Goal: Task Accomplishment & Management: Manage account settings

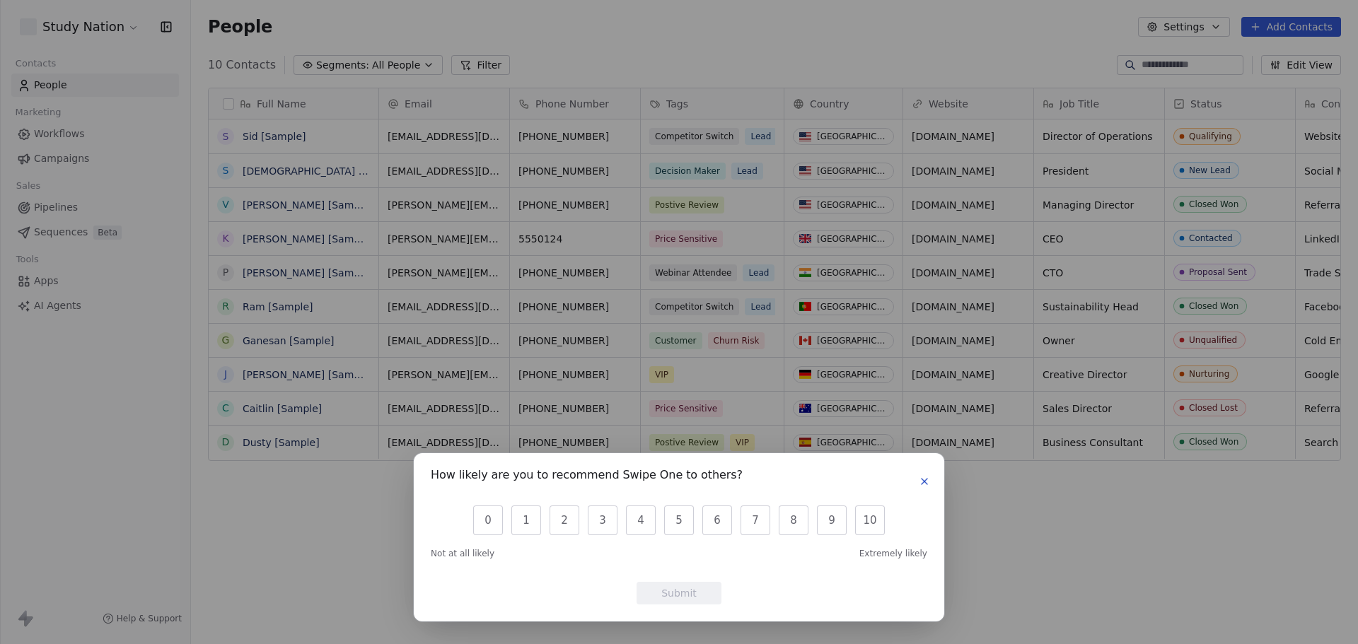
scroll to position [556, 1157]
click at [868, 526] on button "10" at bounding box center [870, 521] width 30 height 30
click at [685, 596] on button "Submit" at bounding box center [679, 593] width 85 height 23
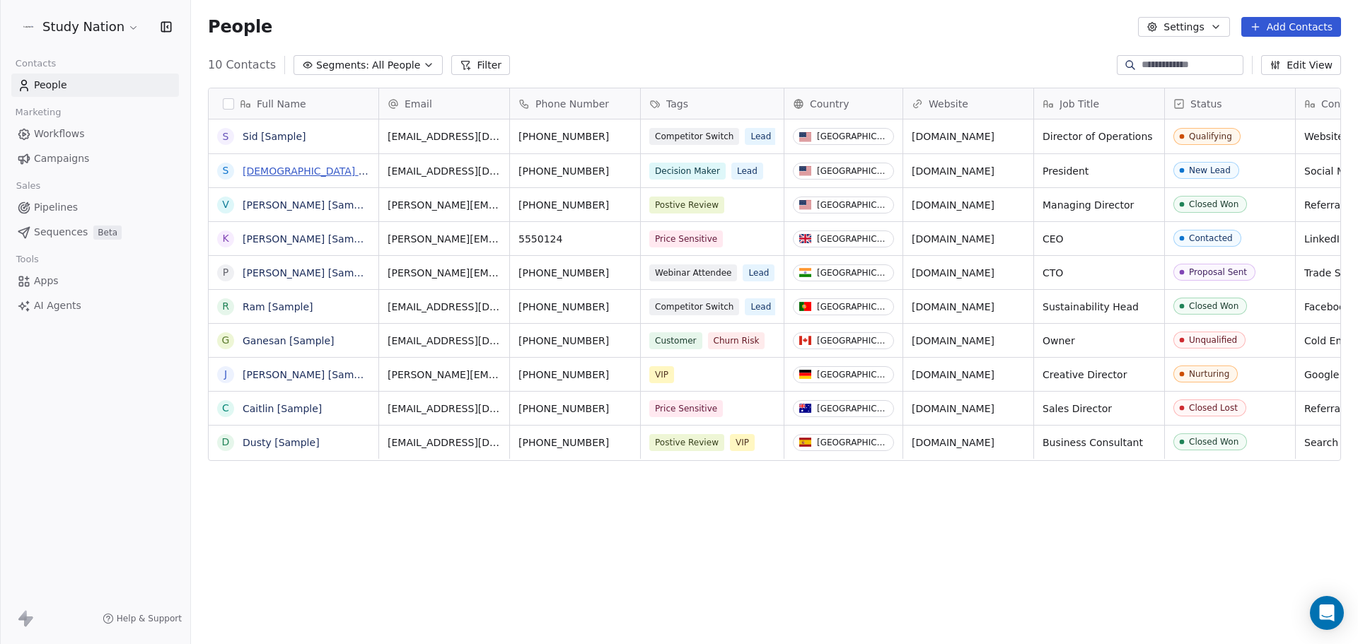
click at [269, 169] on link "[DEMOGRAPHIC_DATA] [Sample]" at bounding box center [323, 171] width 161 height 11
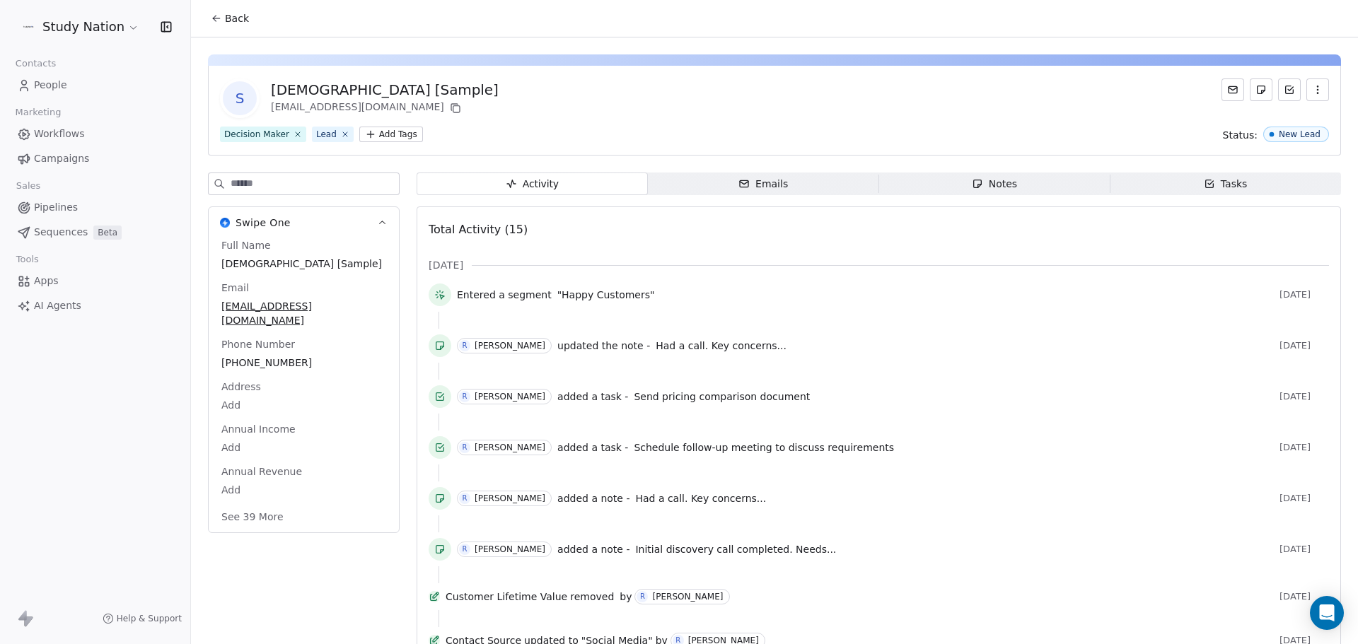
click at [993, 187] on div "Notes" at bounding box center [994, 184] width 45 height 15
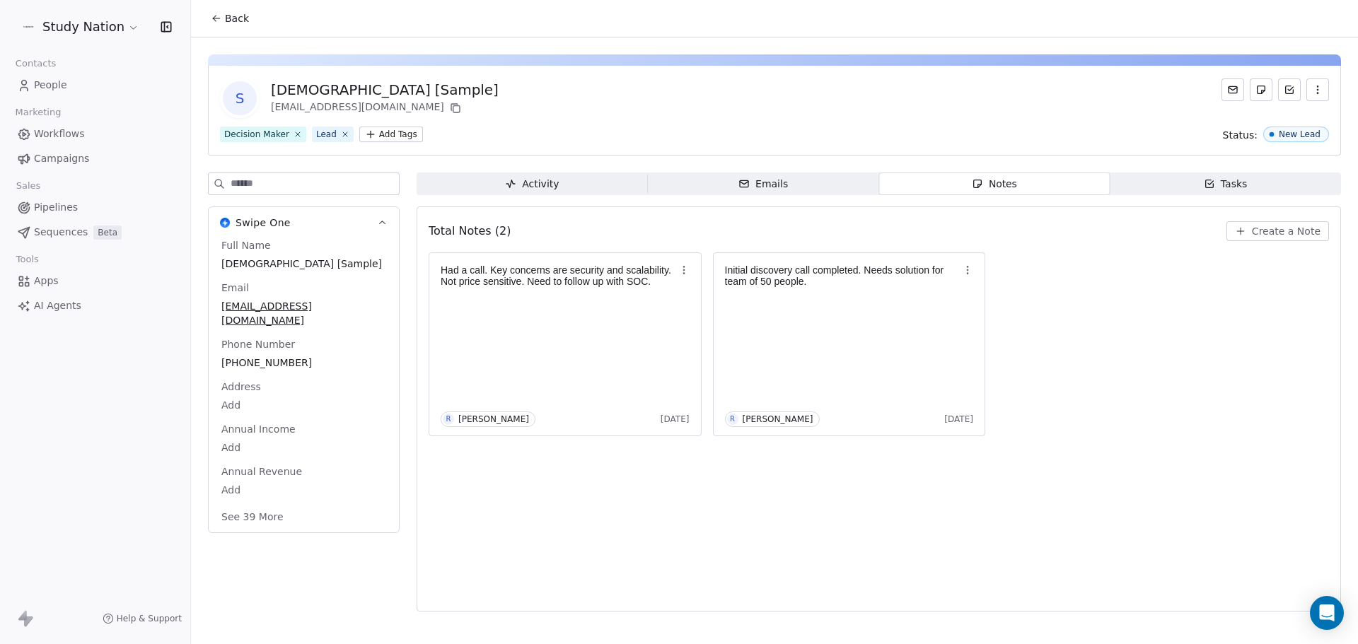
click at [1222, 188] on div "Tasks" at bounding box center [1226, 184] width 44 height 15
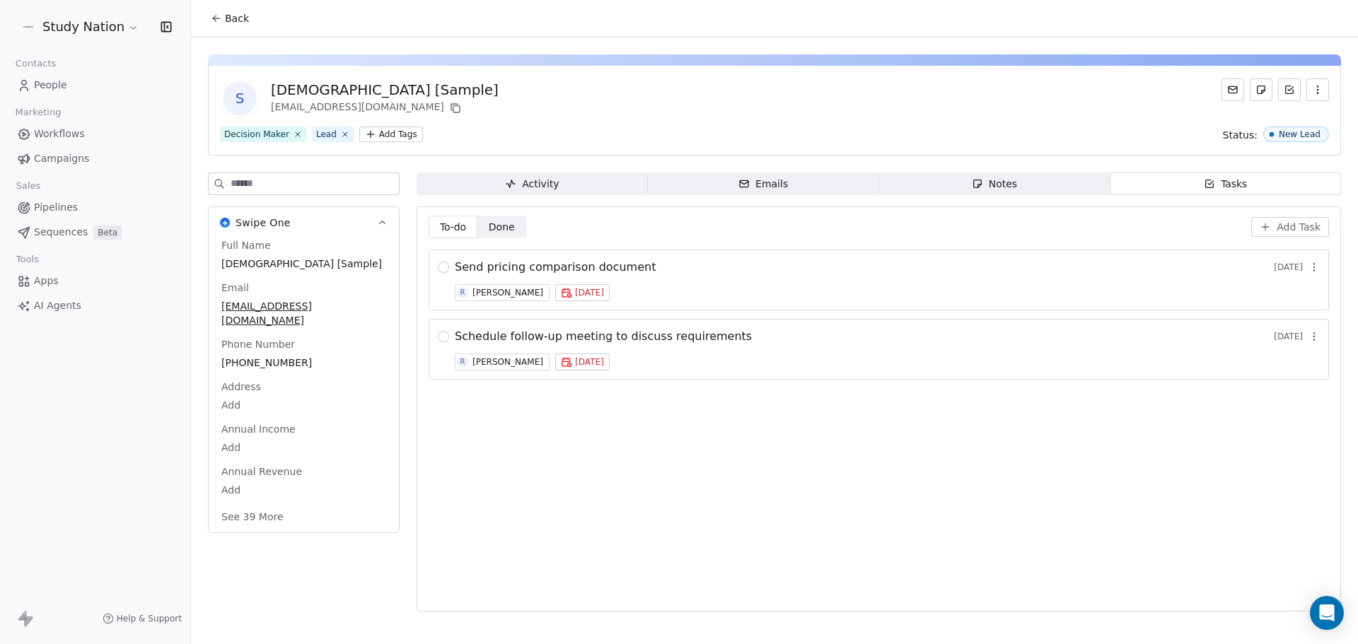
click at [1038, 178] on span "Notes Notes" at bounding box center [994, 184] width 231 height 23
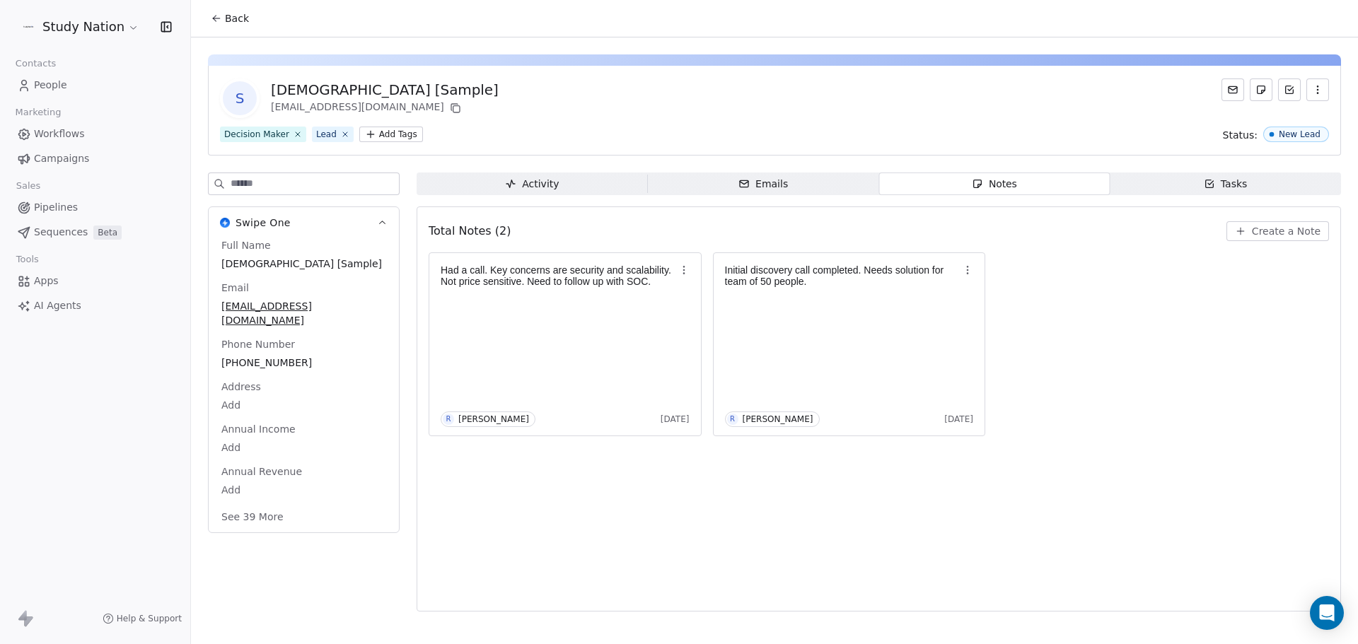
click at [745, 180] on icon "button" at bounding box center [744, 183] width 8 height 6
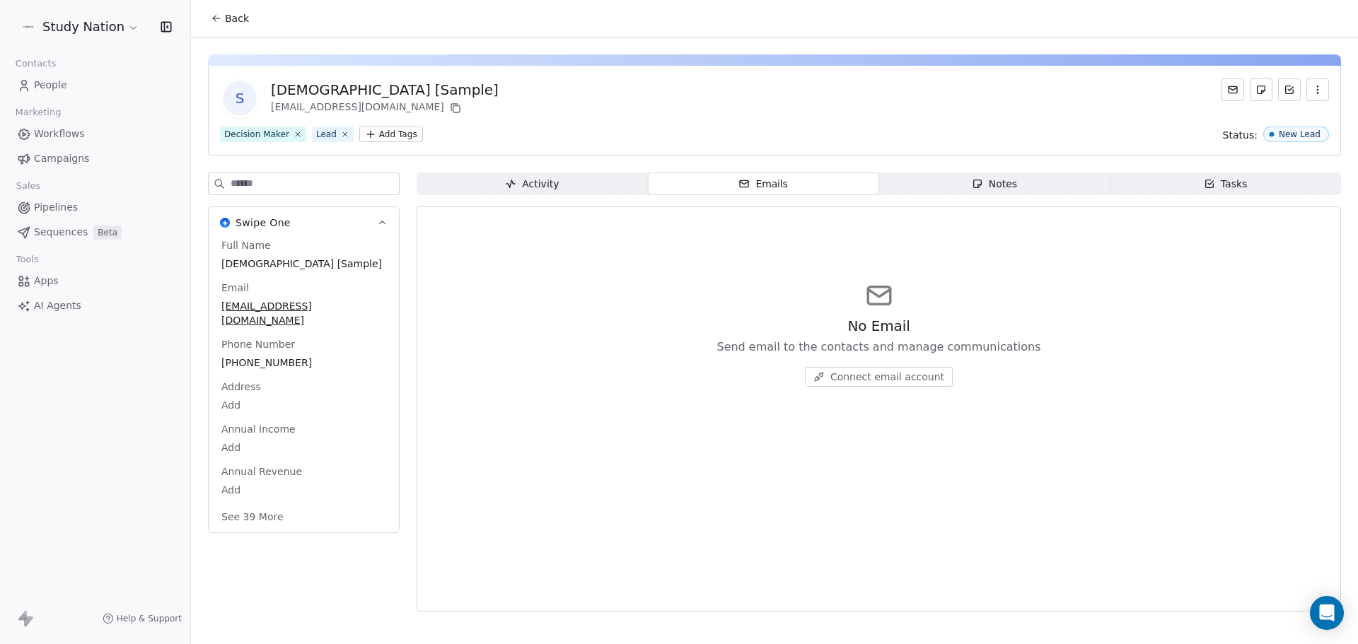
click at [535, 185] on div "Activity" at bounding box center [532, 184] width 54 height 15
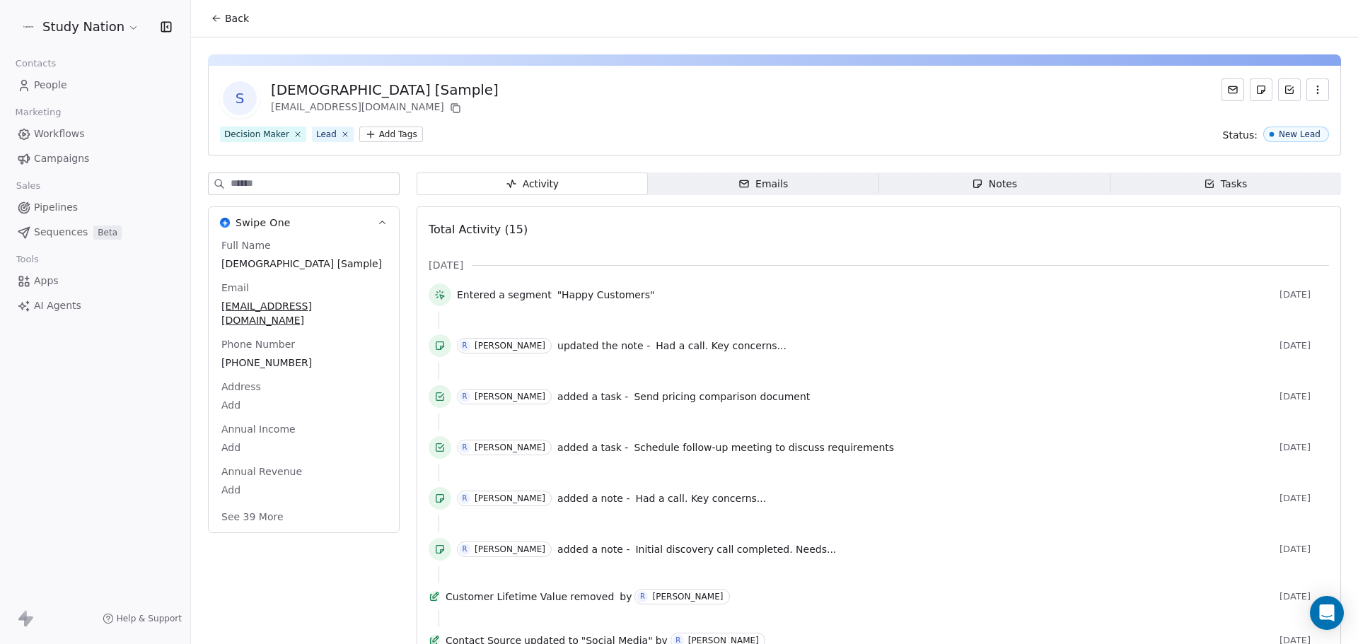
click at [43, 83] on span "People" at bounding box center [50, 85] width 33 height 15
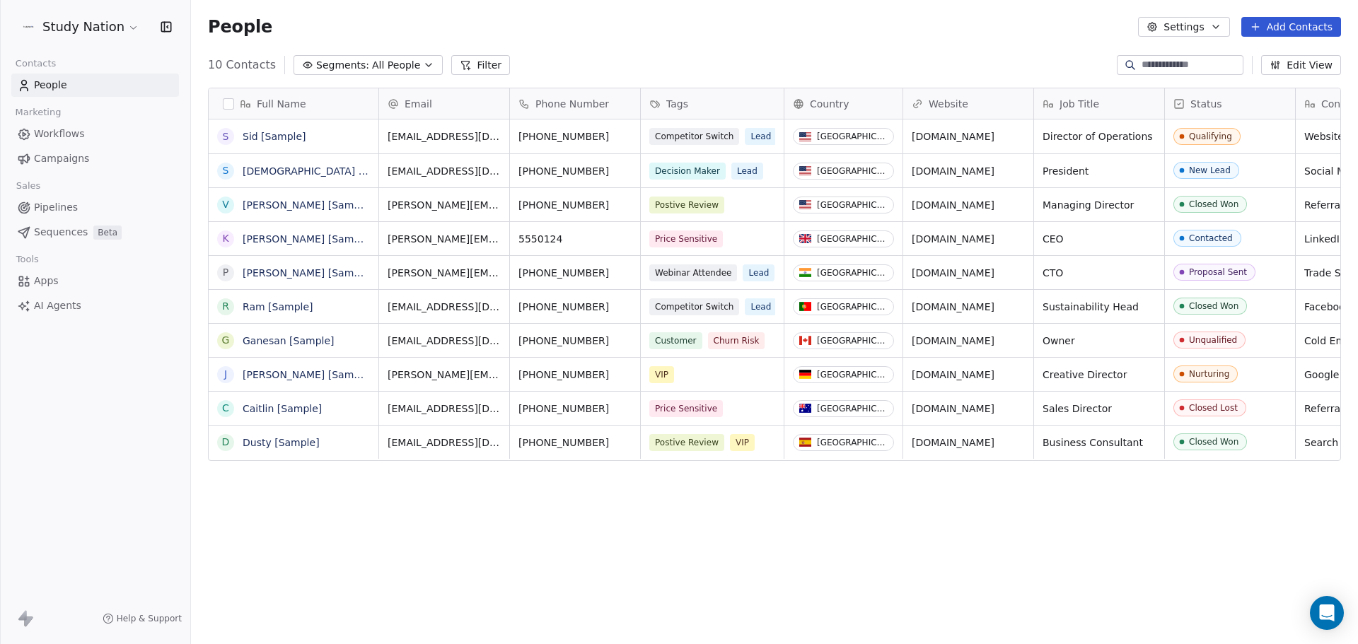
scroll to position [556, 1157]
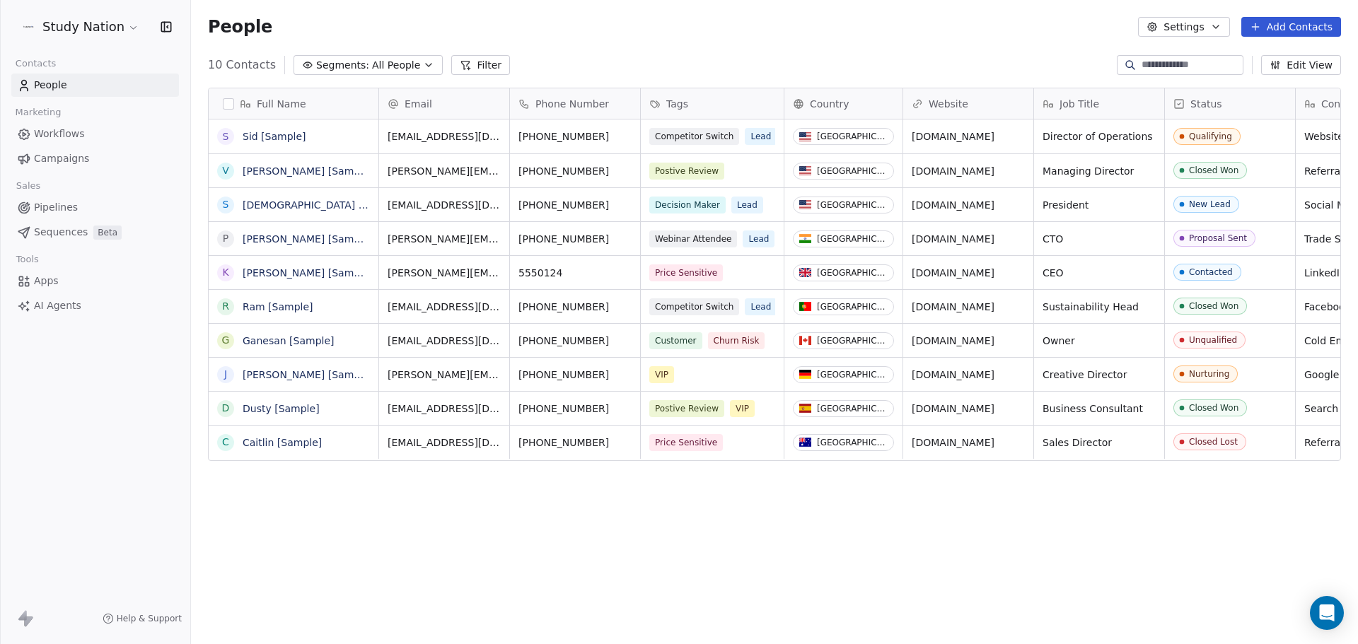
click at [1218, 33] on button "Settings" at bounding box center [1183, 27] width 91 height 20
click at [52, 141] on html "Study Nation Contacts People Marketing Workflows Campaigns Sales Pipelines Sequ…" at bounding box center [679, 322] width 1358 height 644
click at [52, 135] on span "Workflows" at bounding box center [59, 134] width 51 height 15
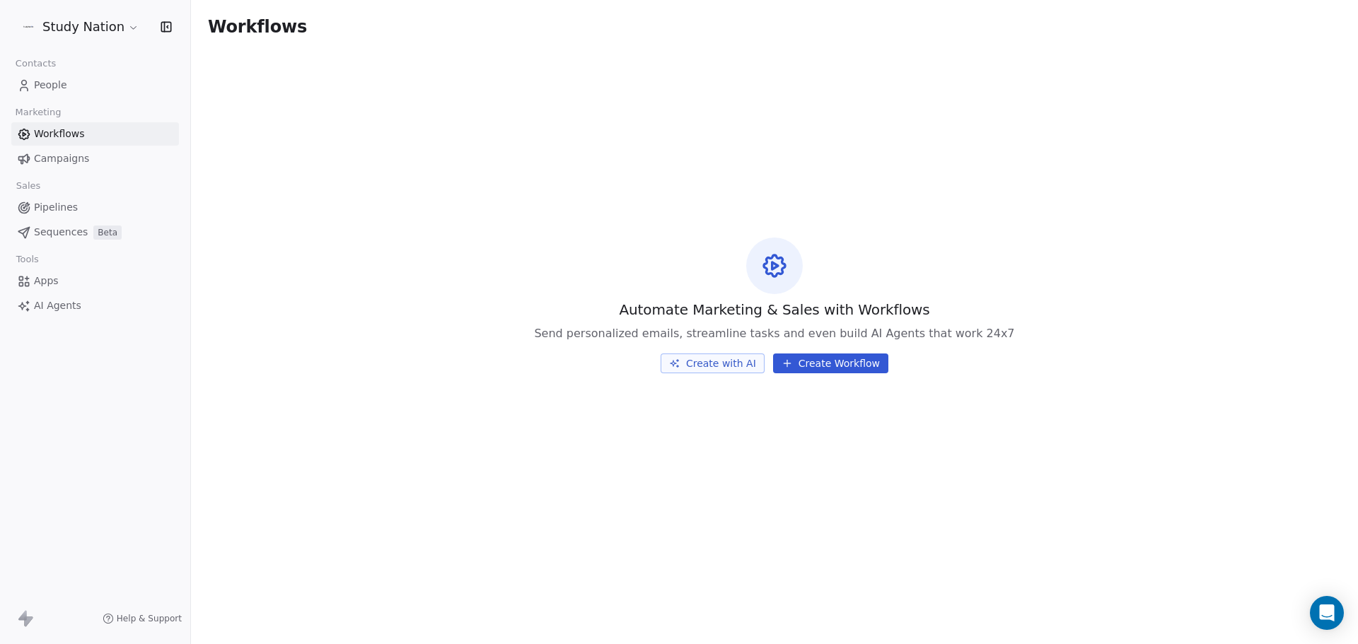
click at [837, 360] on button "Create Workflow" at bounding box center [830, 364] width 115 height 20
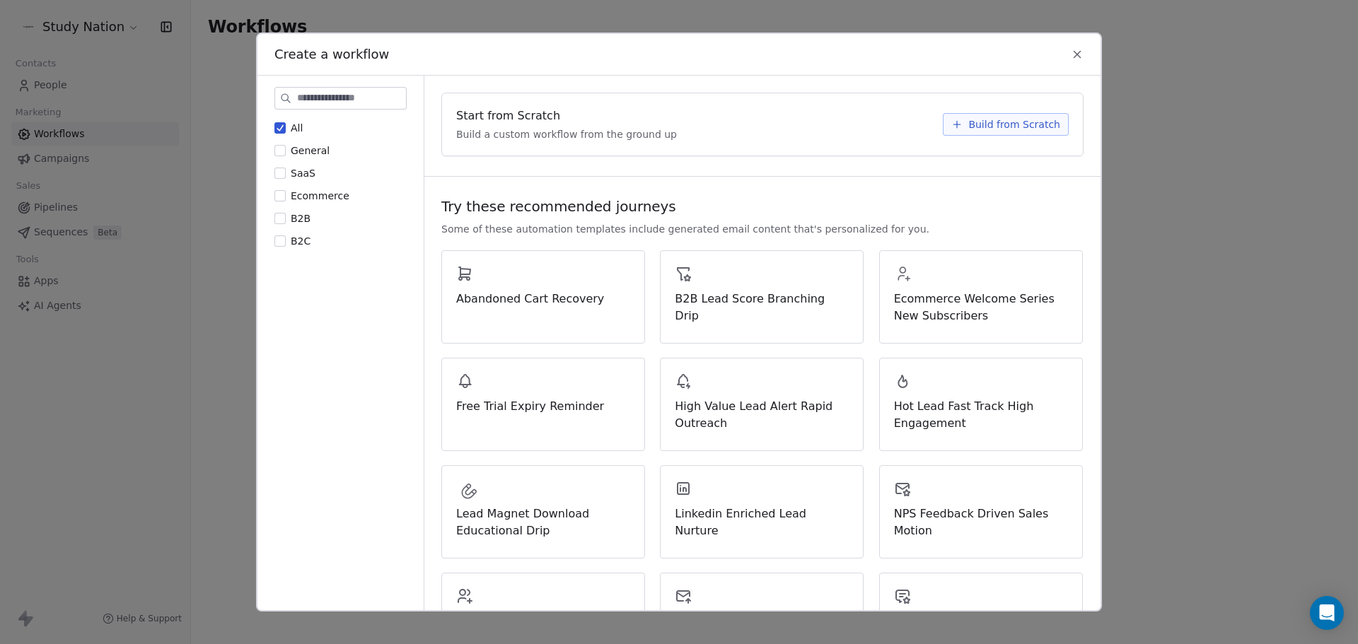
click at [298, 244] on span "B2C" at bounding box center [301, 241] width 20 height 11
click at [286, 244] on button "B2C" at bounding box center [279, 241] width 11 height 14
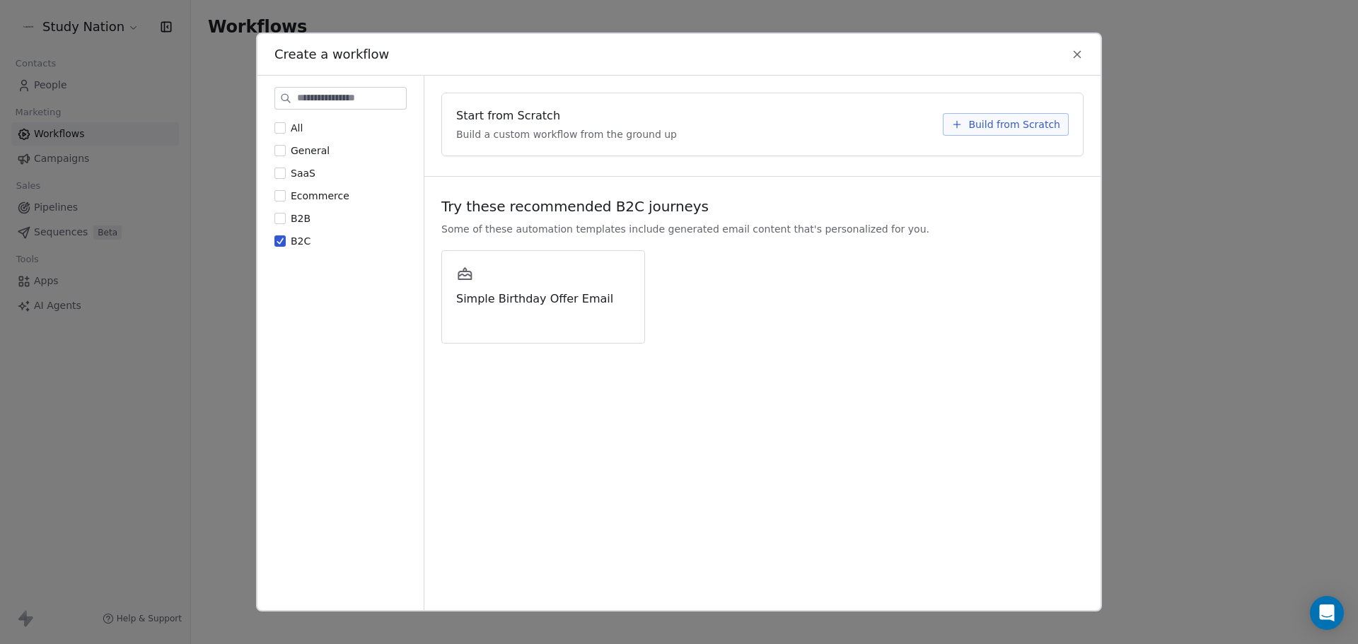
click at [301, 199] on span "Ecommerce" at bounding box center [320, 195] width 59 height 11
click at [286, 199] on button "Ecommerce" at bounding box center [279, 196] width 11 height 14
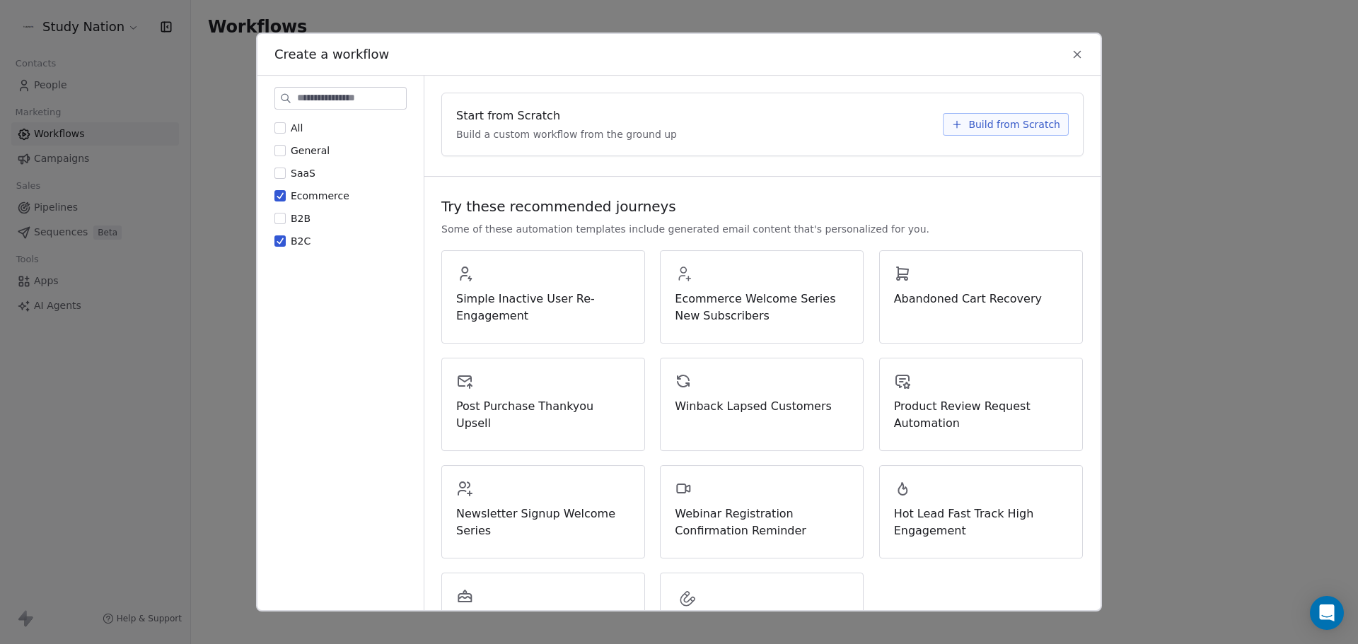
click at [281, 193] on button "Ecommerce" at bounding box center [279, 196] width 11 height 14
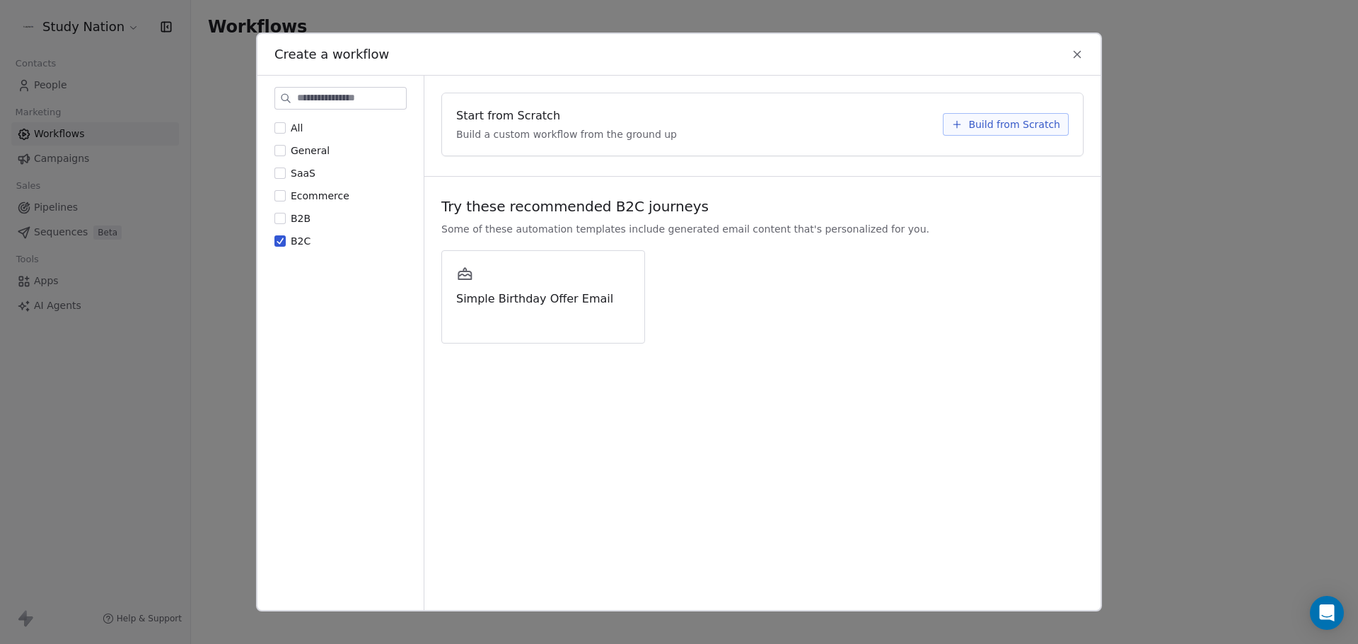
click at [283, 241] on button "B2C" at bounding box center [279, 241] width 11 height 14
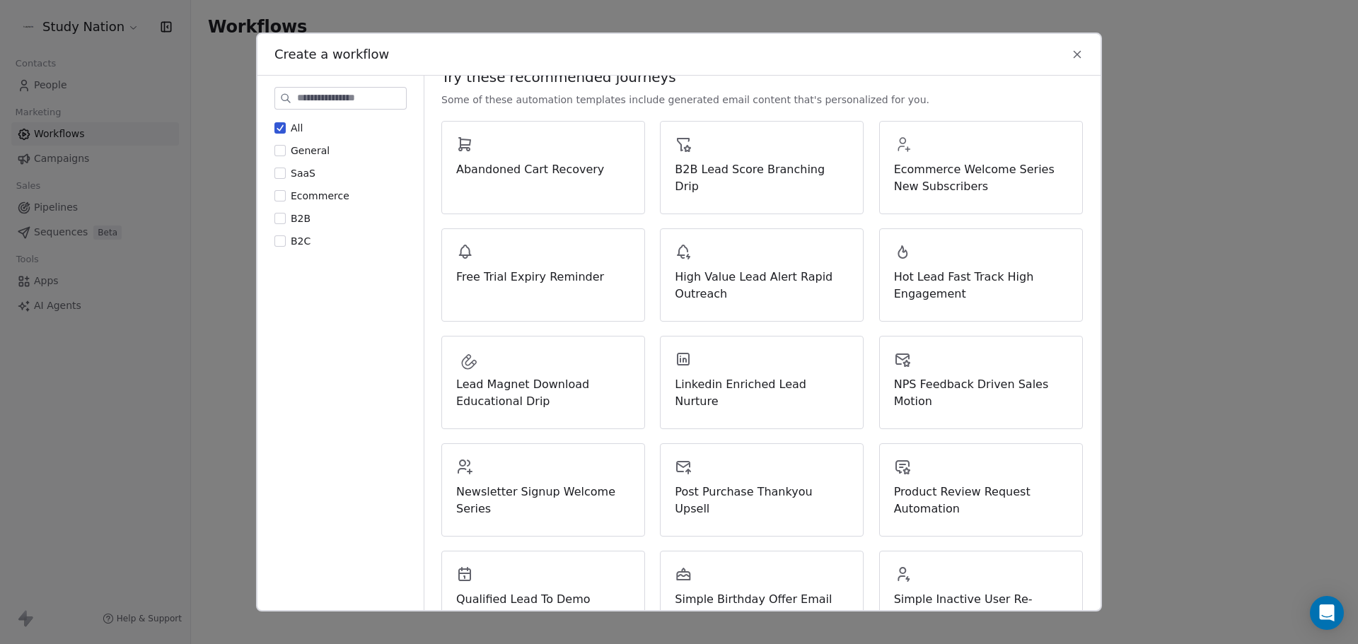
scroll to position [107, 0]
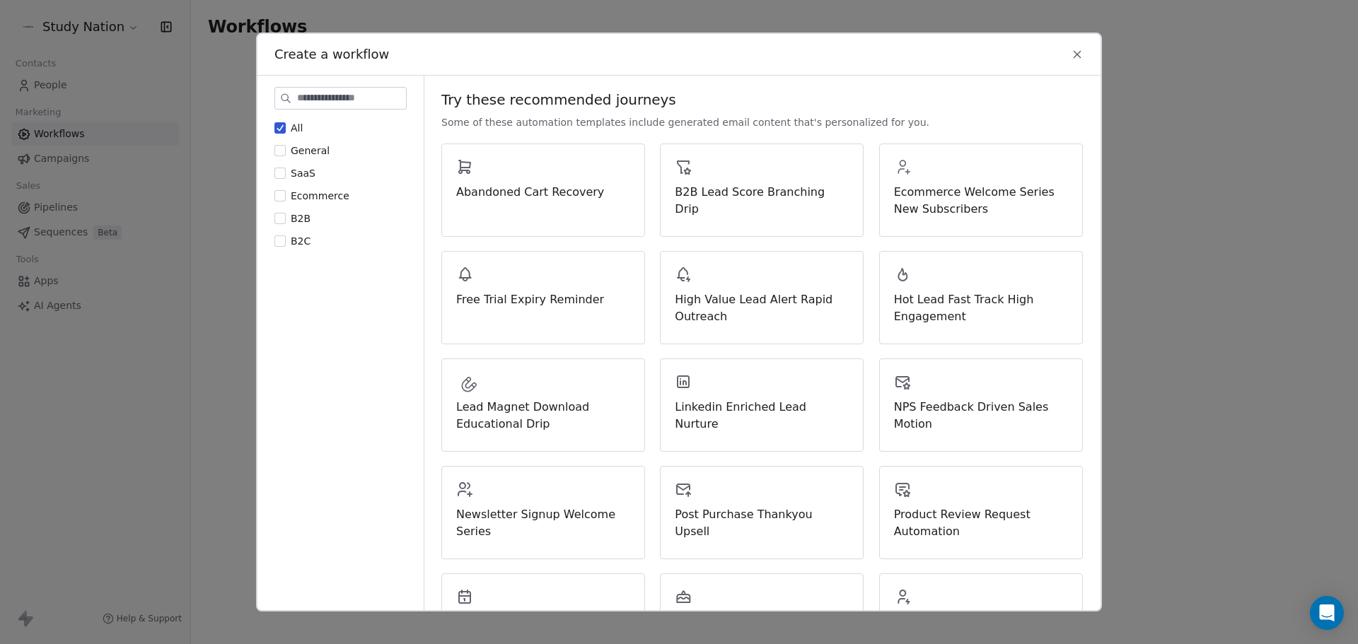
click at [176, 441] on div "Create a workflow All General SaaS Ecommerce B2B B2C Start from Scratch Build a…" at bounding box center [679, 322] width 1358 height 644
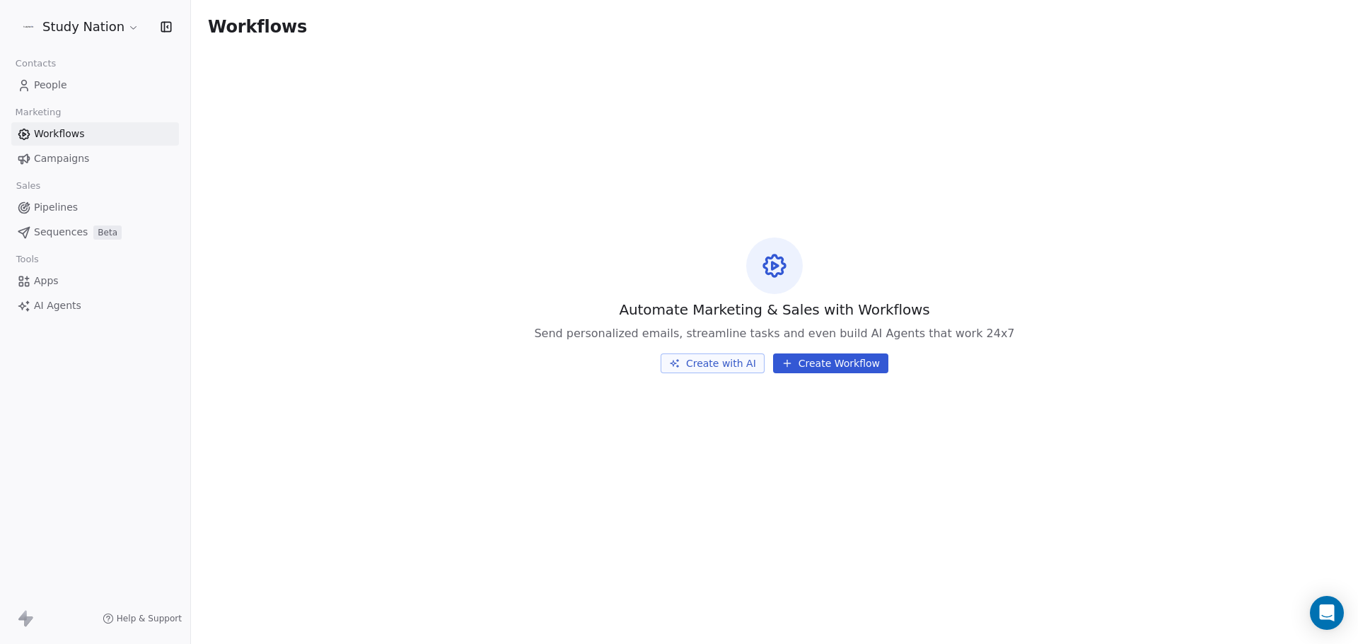
click at [59, 308] on span "AI Agents" at bounding box center [57, 306] width 47 height 15
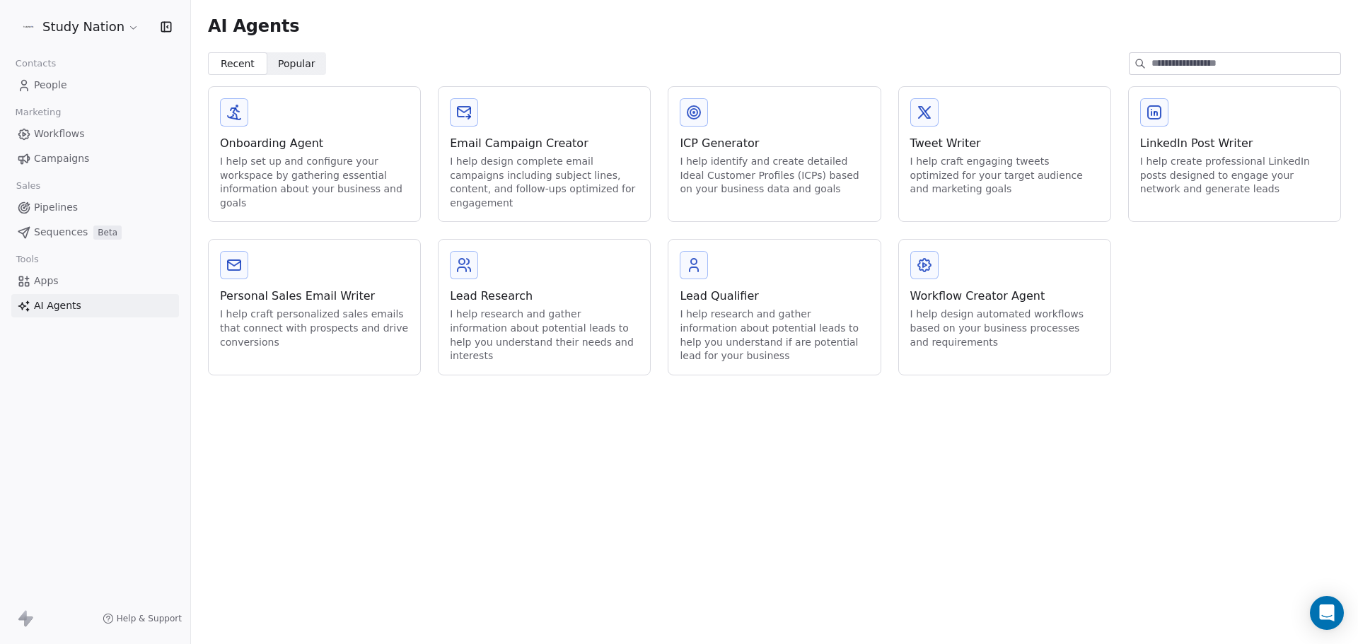
click at [61, 154] on span "Campaigns" at bounding box center [61, 158] width 55 height 15
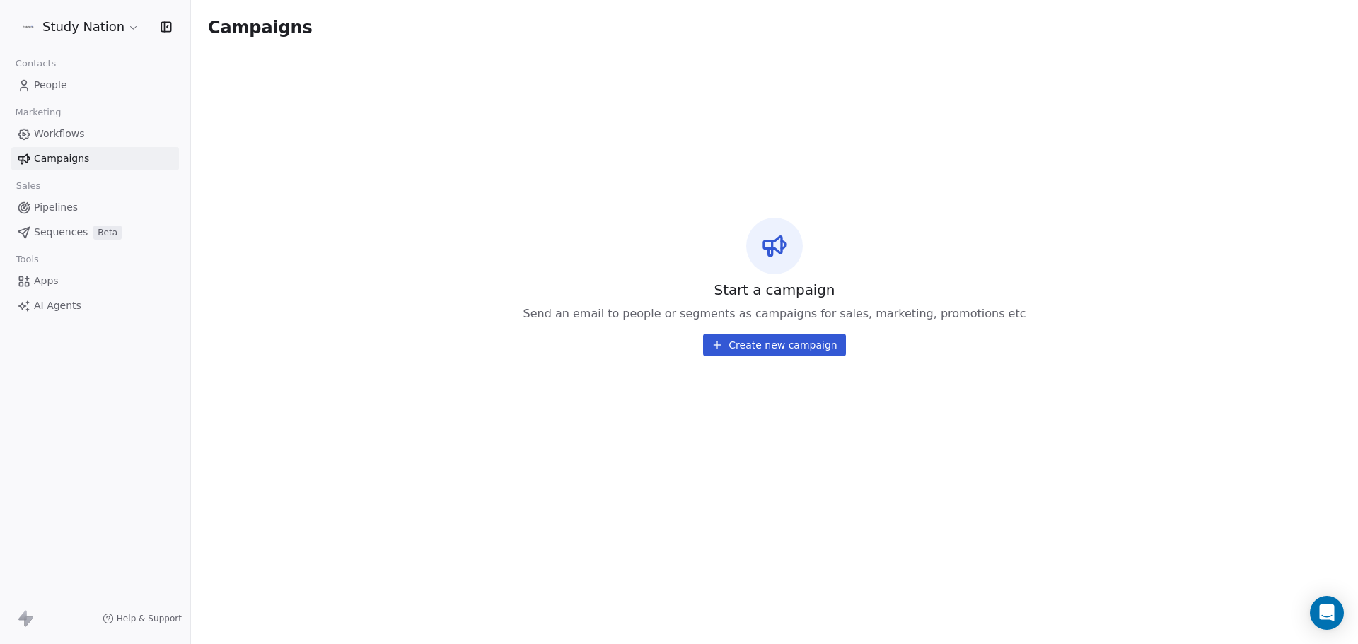
click at [47, 79] on span "People" at bounding box center [50, 85] width 33 height 15
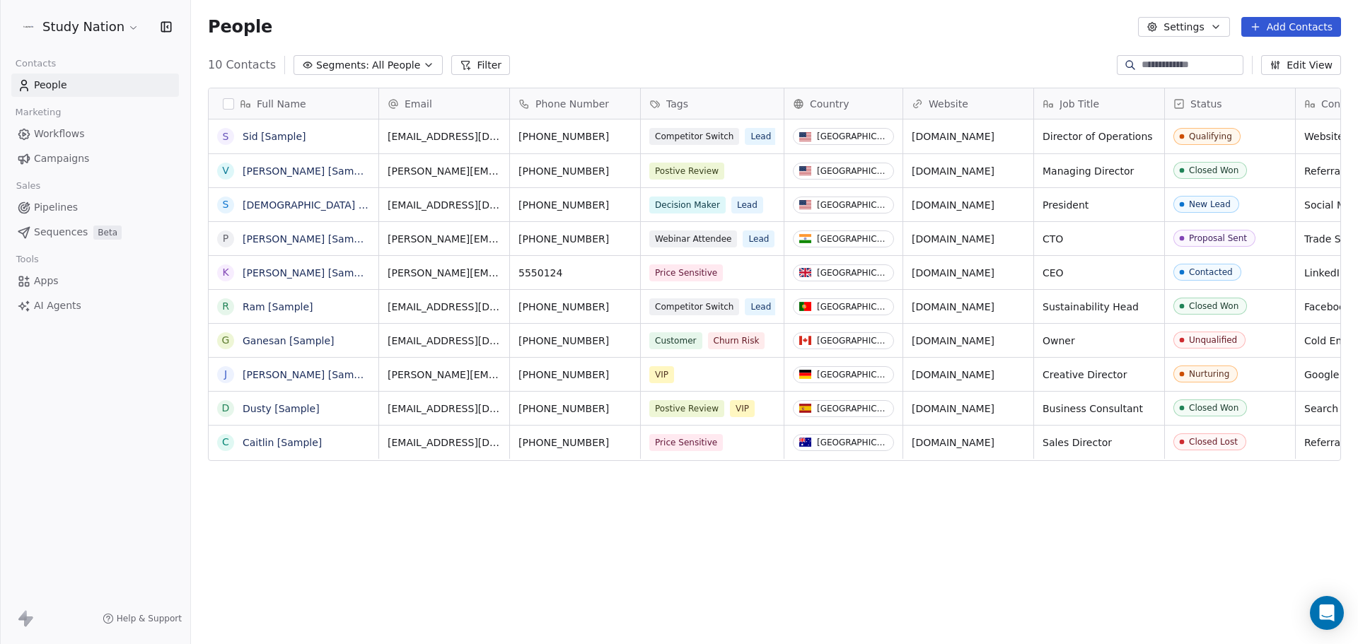
scroll to position [556, 1157]
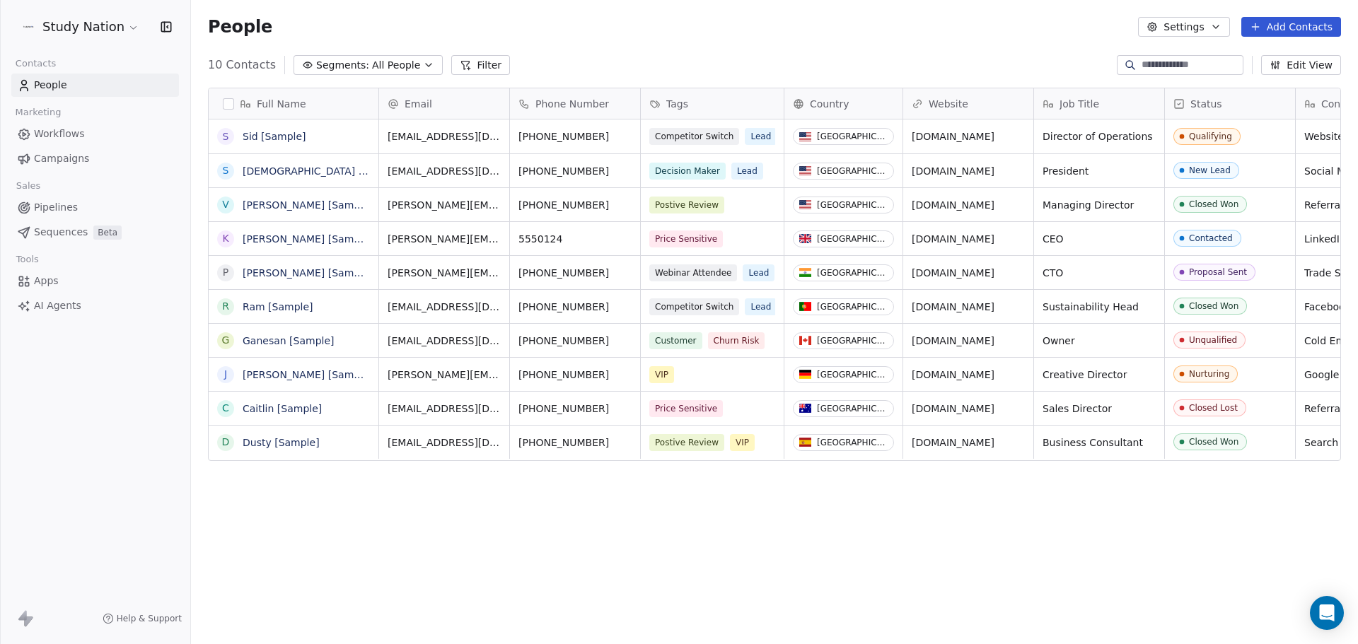
click at [1205, 30] on button "Settings" at bounding box center [1183, 27] width 91 height 20
click at [1082, 42] on html "Study Nation Contacts People Marketing Workflows Campaigns Sales Pipelines Sequ…" at bounding box center [679, 322] width 1358 height 644
click at [33, 133] on link "Workflows" at bounding box center [95, 133] width 168 height 23
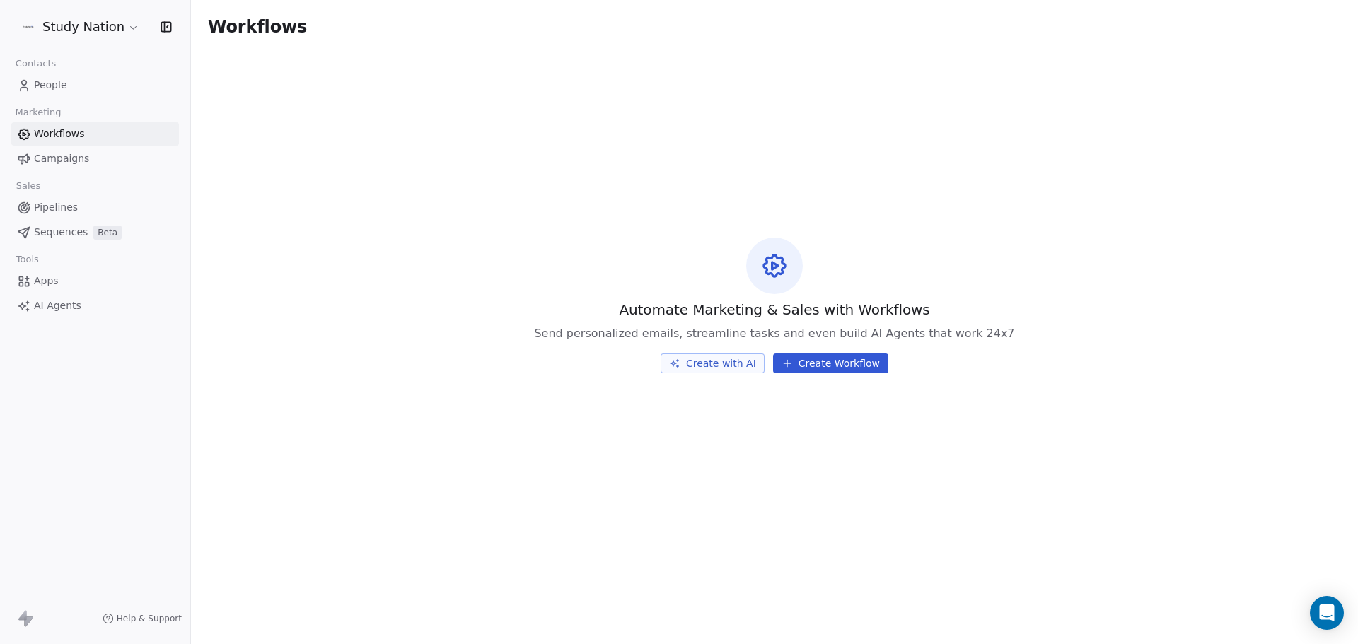
click at [46, 163] on span "Campaigns" at bounding box center [61, 158] width 55 height 15
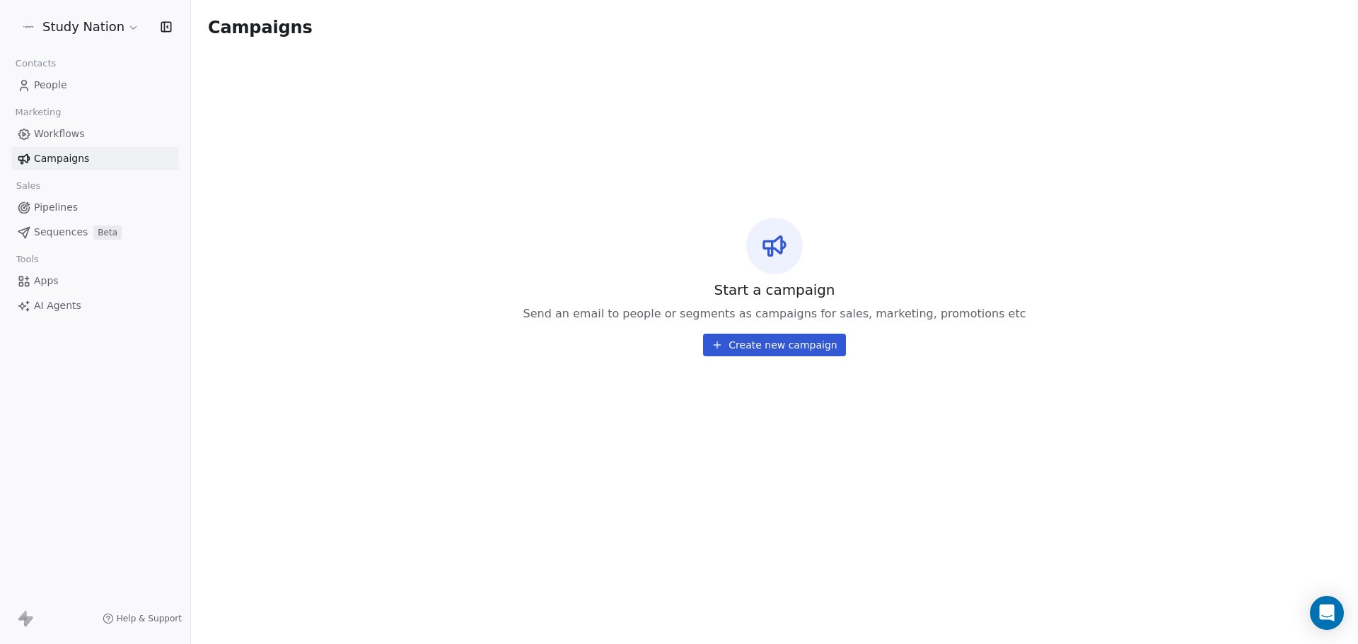
click at [780, 350] on button "Create new campaign" at bounding box center [774, 345] width 142 height 23
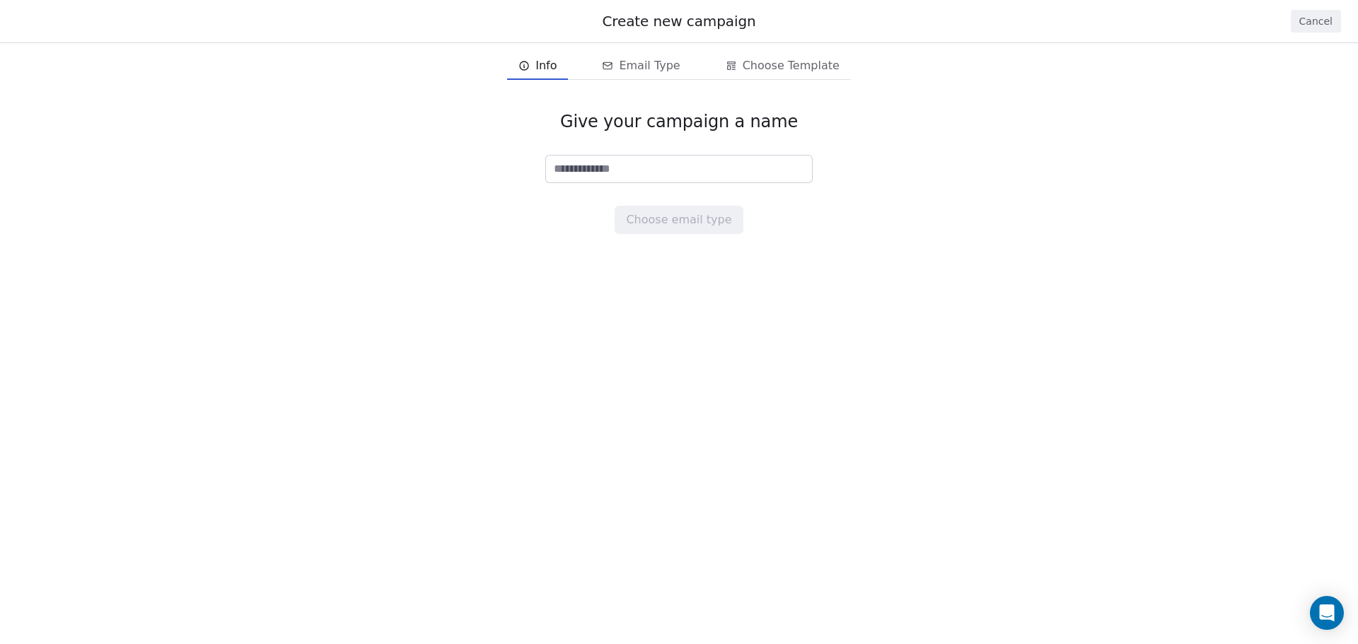
click at [1317, 21] on button "Cancel" at bounding box center [1316, 21] width 50 height 23
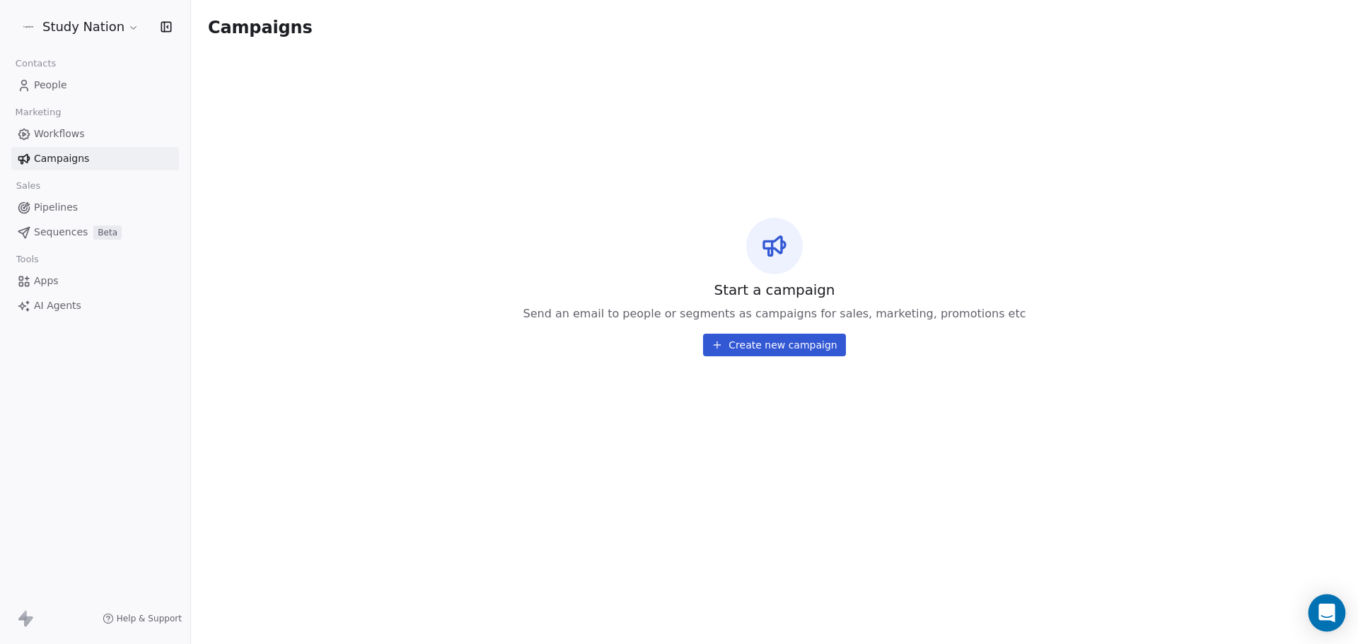
click at [1337, 616] on div "Open Intercom Messenger" at bounding box center [1327, 613] width 37 height 37
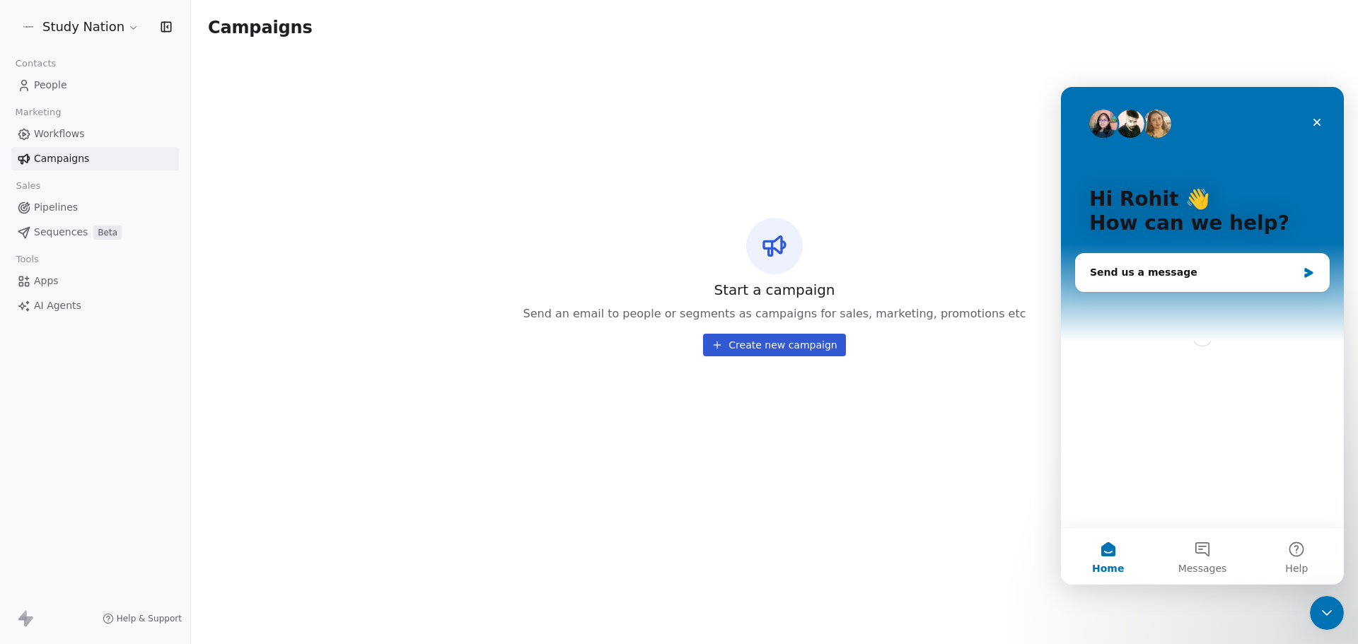
click at [138, 616] on span "Help & Support" at bounding box center [149, 618] width 65 height 11
click at [128, 617] on span "Help & Support" at bounding box center [149, 618] width 65 height 11
click at [128, 615] on span "Help & Support" at bounding box center [149, 618] width 65 height 11
click at [1326, 122] on div "Close" at bounding box center [1316, 122] width 25 height 25
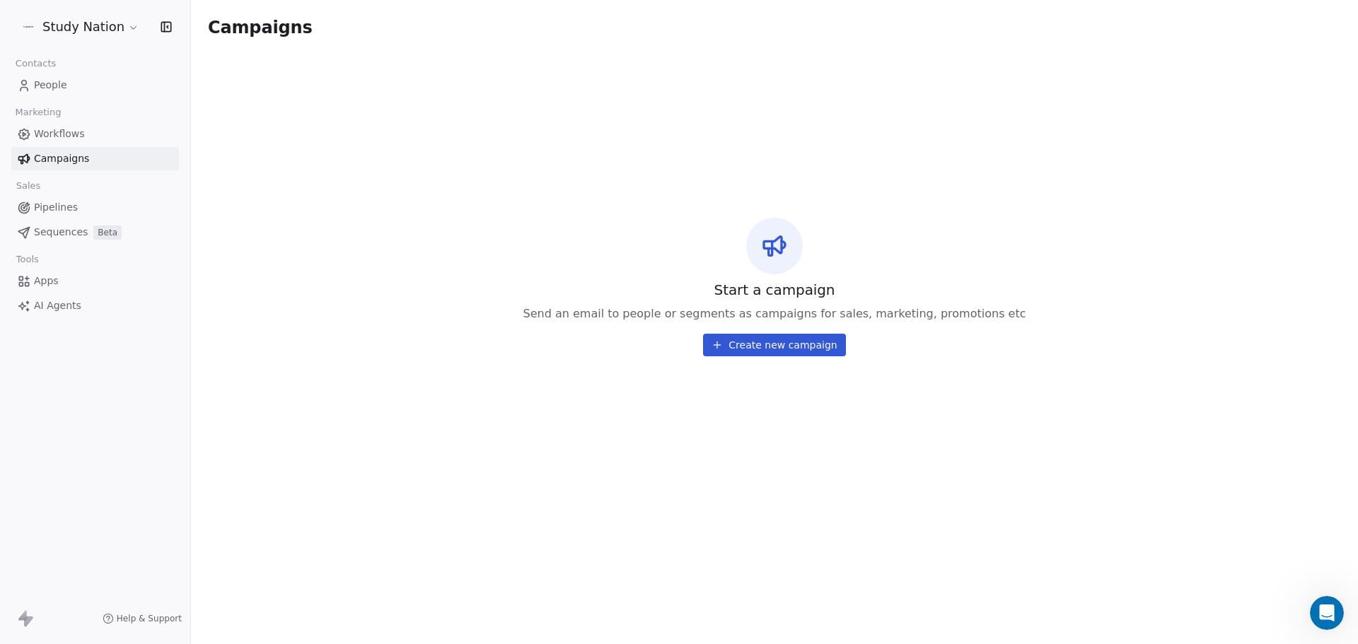
click at [114, 620] on rect at bounding box center [108, 618] width 11 height 11
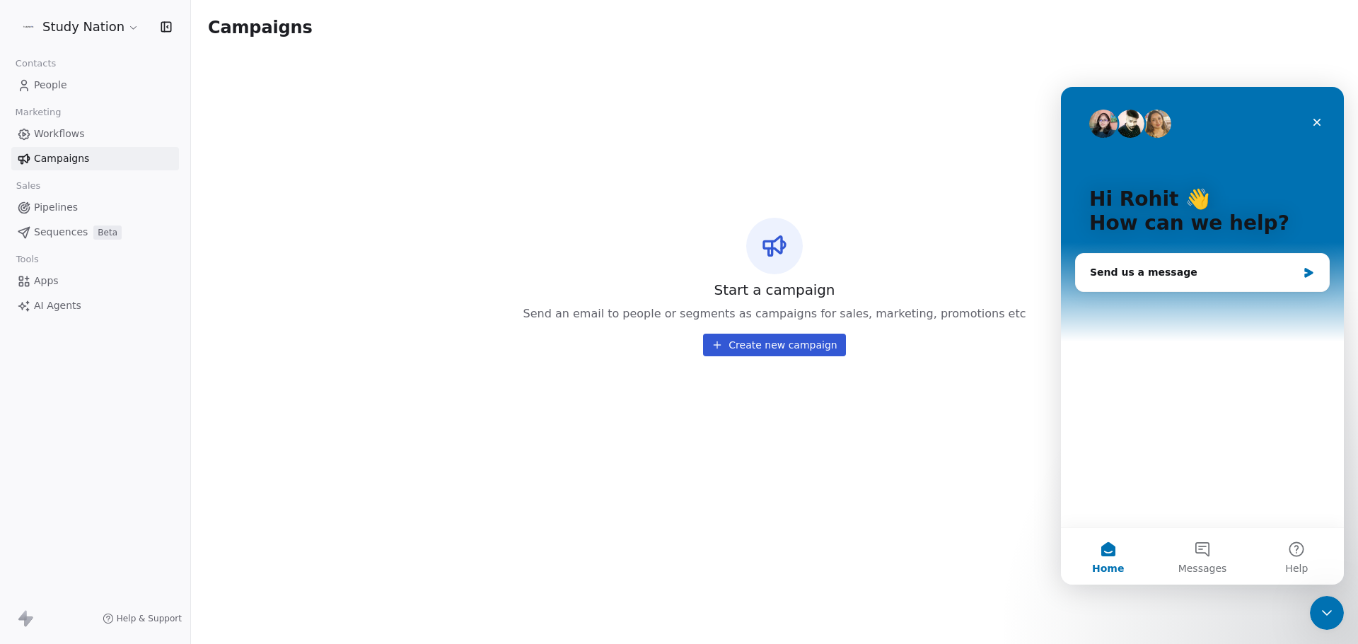
click at [40, 284] on span "Apps" at bounding box center [46, 281] width 25 height 15
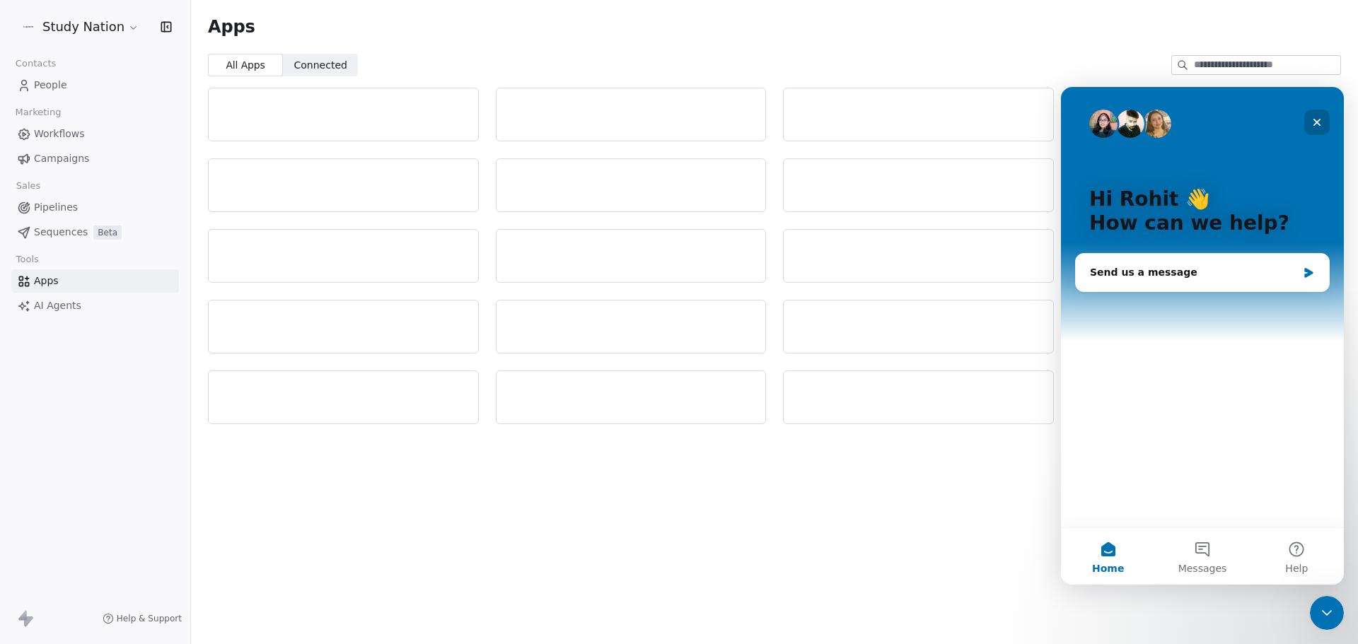
click at [1313, 119] on icon "Close" at bounding box center [1316, 122] width 11 height 11
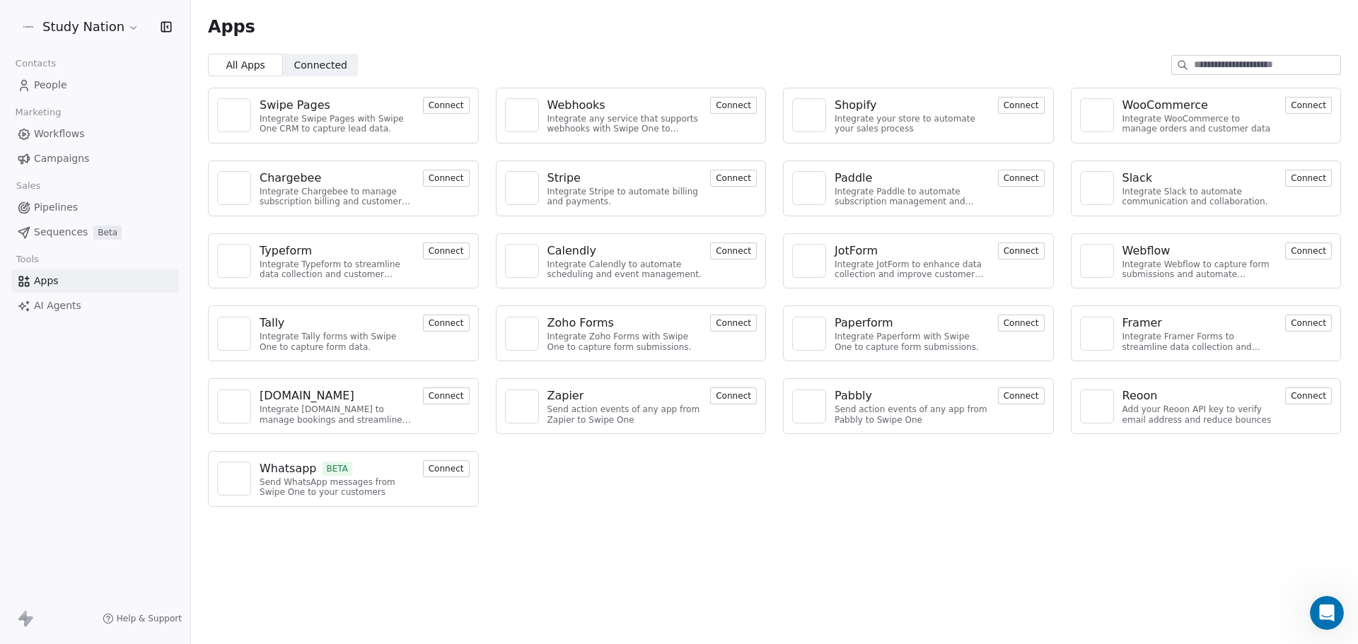
click at [440, 470] on button "Connect" at bounding box center [446, 468] width 47 height 17
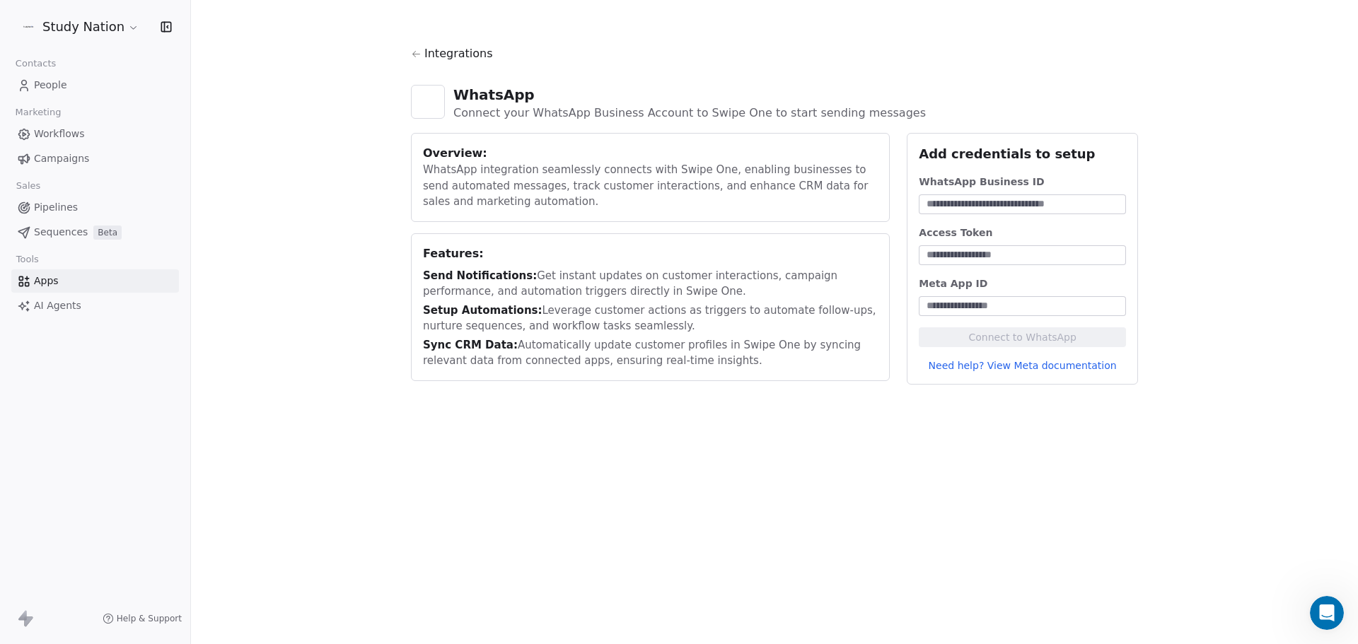
click at [983, 366] on link "Need help? View Meta documentation" at bounding box center [1022, 366] width 207 height 14
click at [52, 279] on span "Apps" at bounding box center [46, 281] width 25 height 15
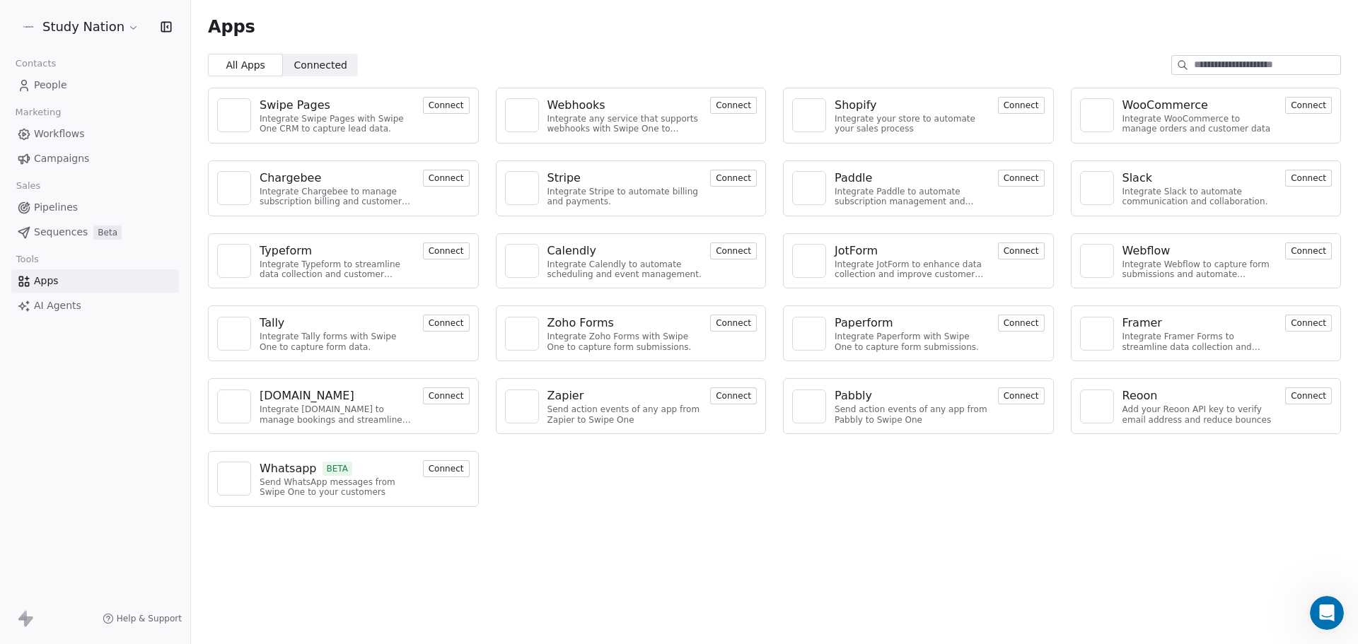
click at [306, 71] on span "Connected" at bounding box center [320, 65] width 53 height 15
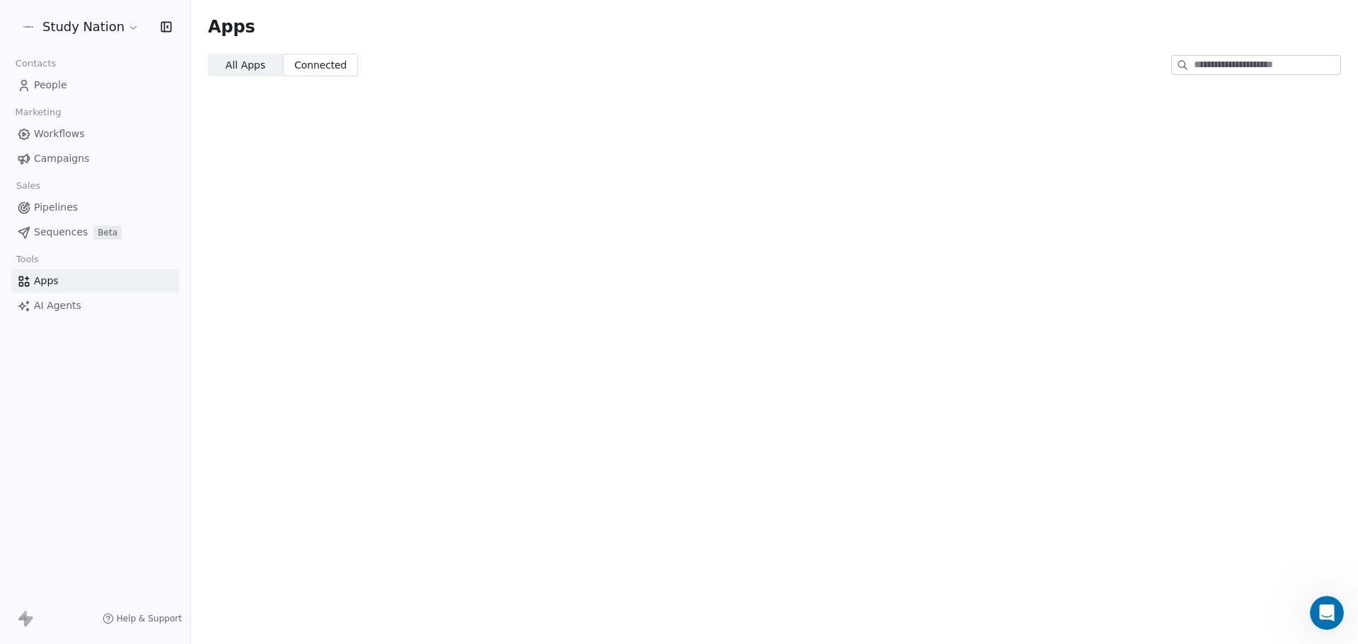
click at [247, 69] on span "All Apps" at bounding box center [246, 65] width 40 height 15
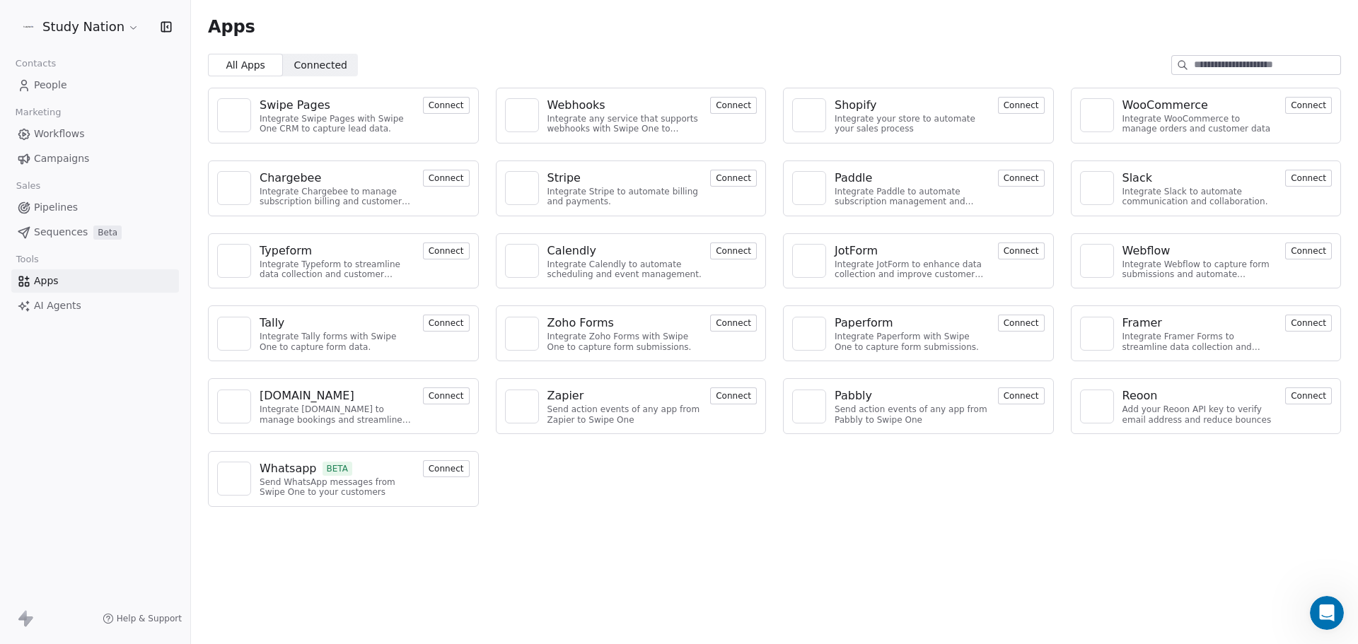
click at [67, 165] on span "Campaigns" at bounding box center [61, 158] width 55 height 15
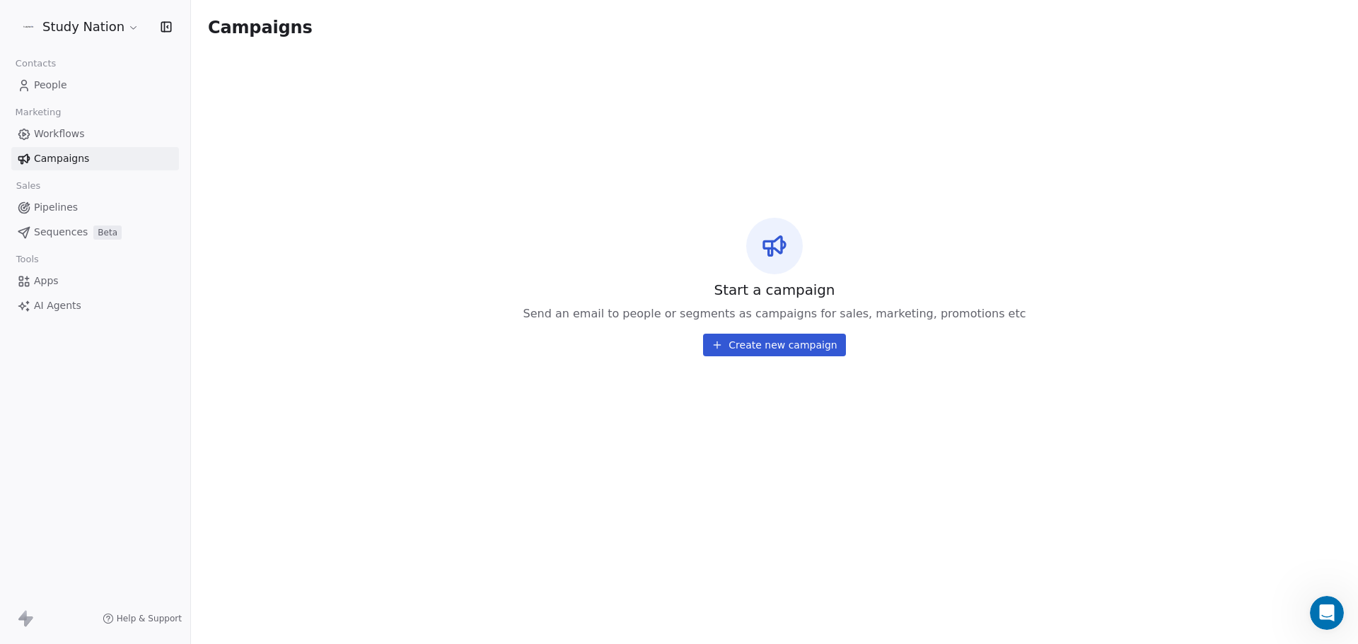
click at [41, 130] on span "Workflows" at bounding box center [59, 134] width 51 height 15
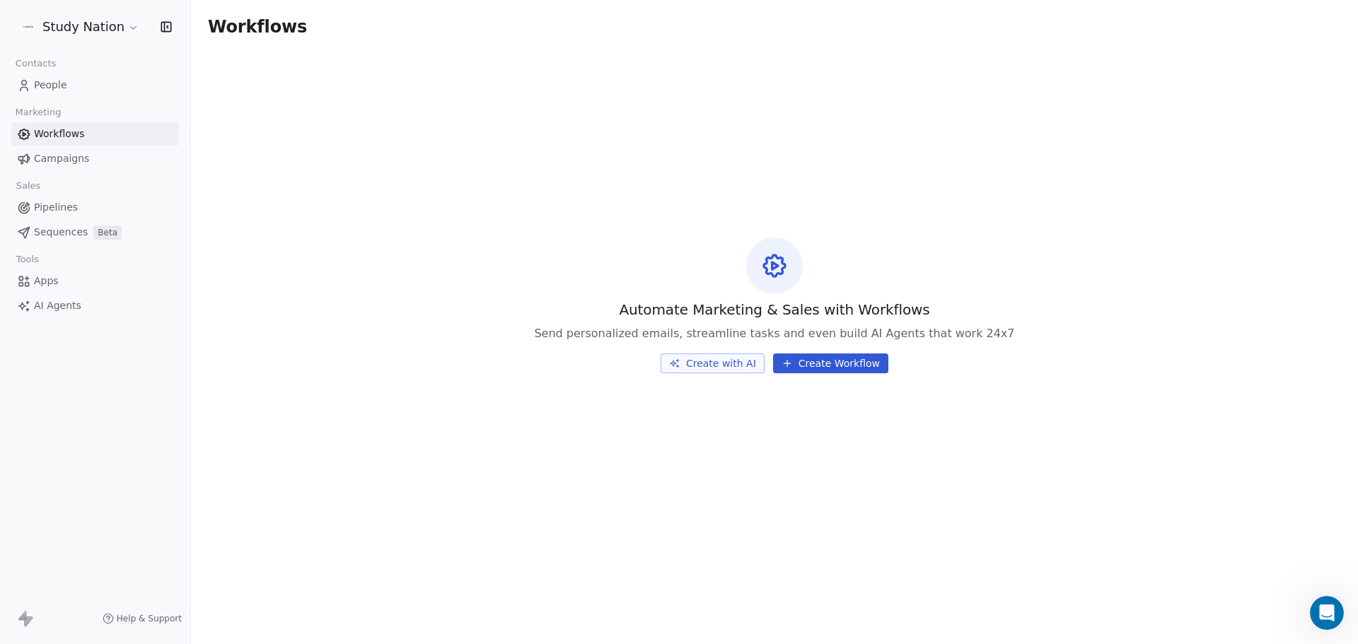
click at [46, 202] on span "Pipelines" at bounding box center [56, 207] width 44 height 15
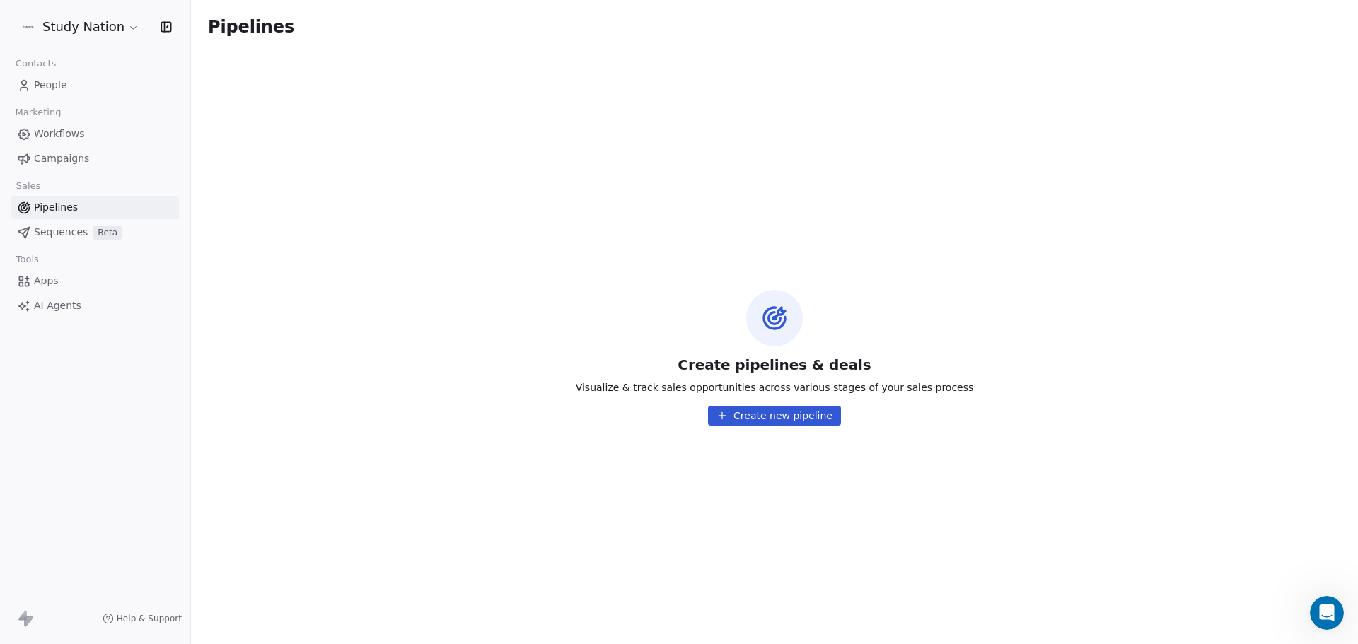
click at [765, 422] on button "Create new pipeline" at bounding box center [774, 416] width 133 height 20
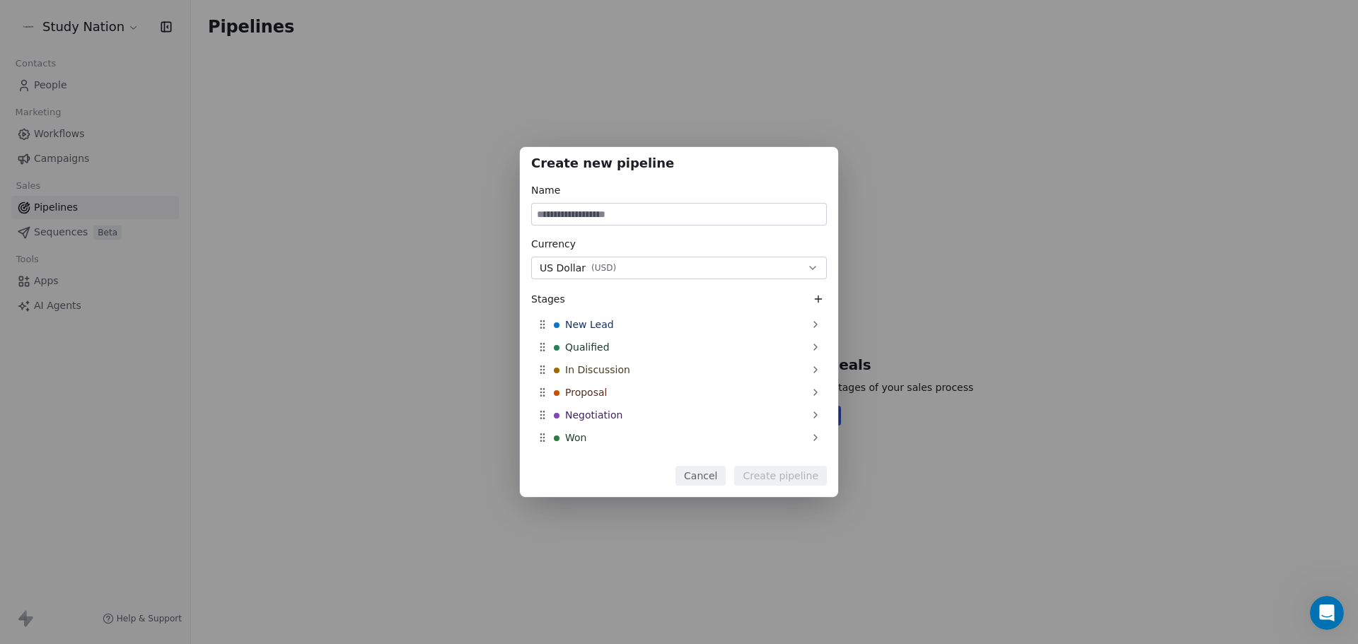
click at [804, 270] on button "US Dollar ( USD )" at bounding box center [679, 268] width 296 height 23
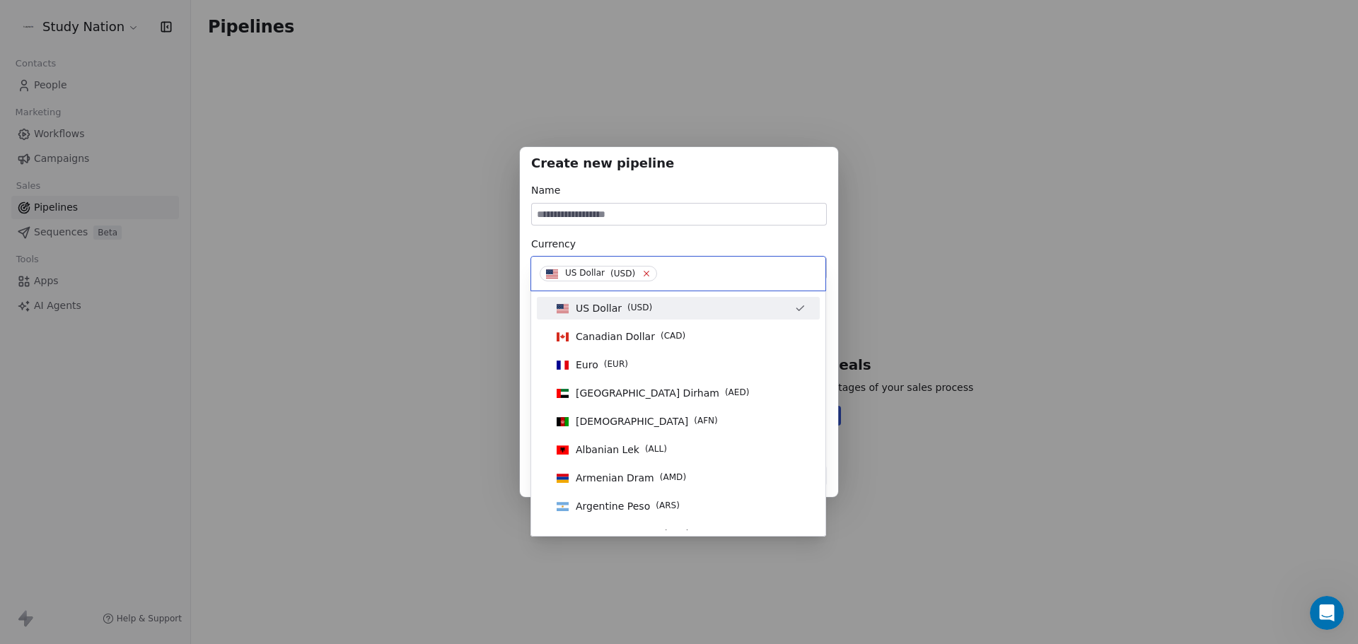
click at [642, 274] on icon at bounding box center [646, 273] width 9 height 9
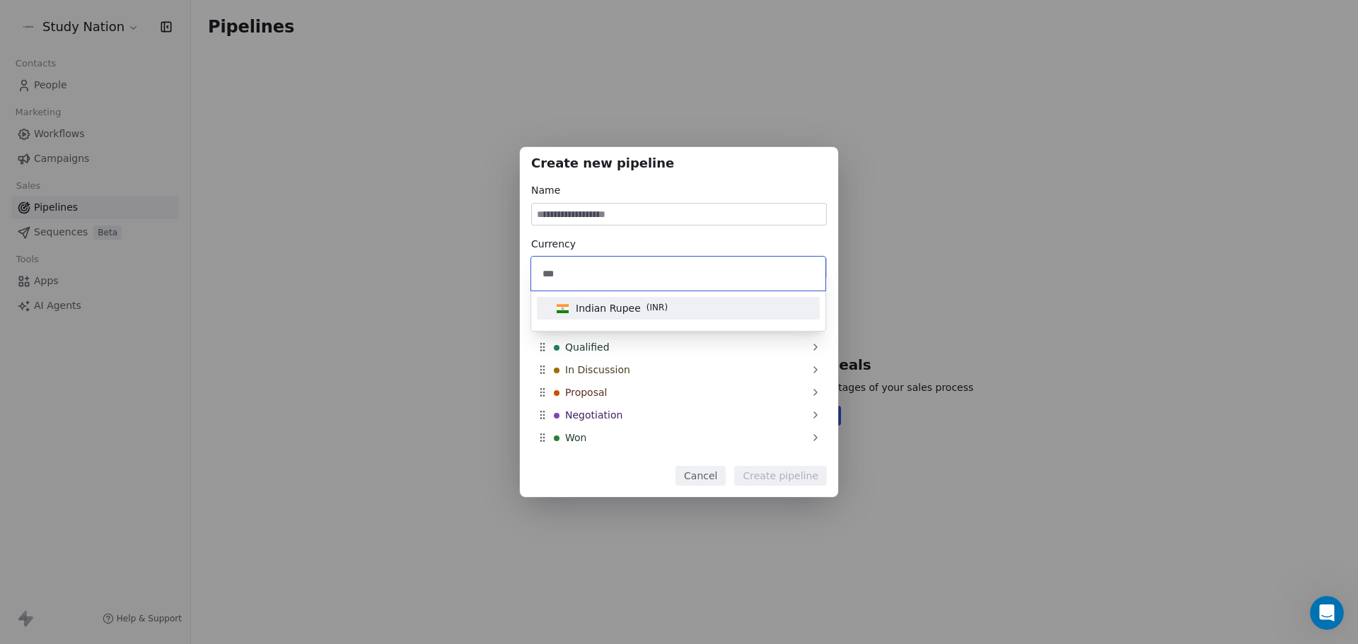
type input "***"
click at [596, 306] on span "Indian Rupee" at bounding box center [608, 308] width 65 height 14
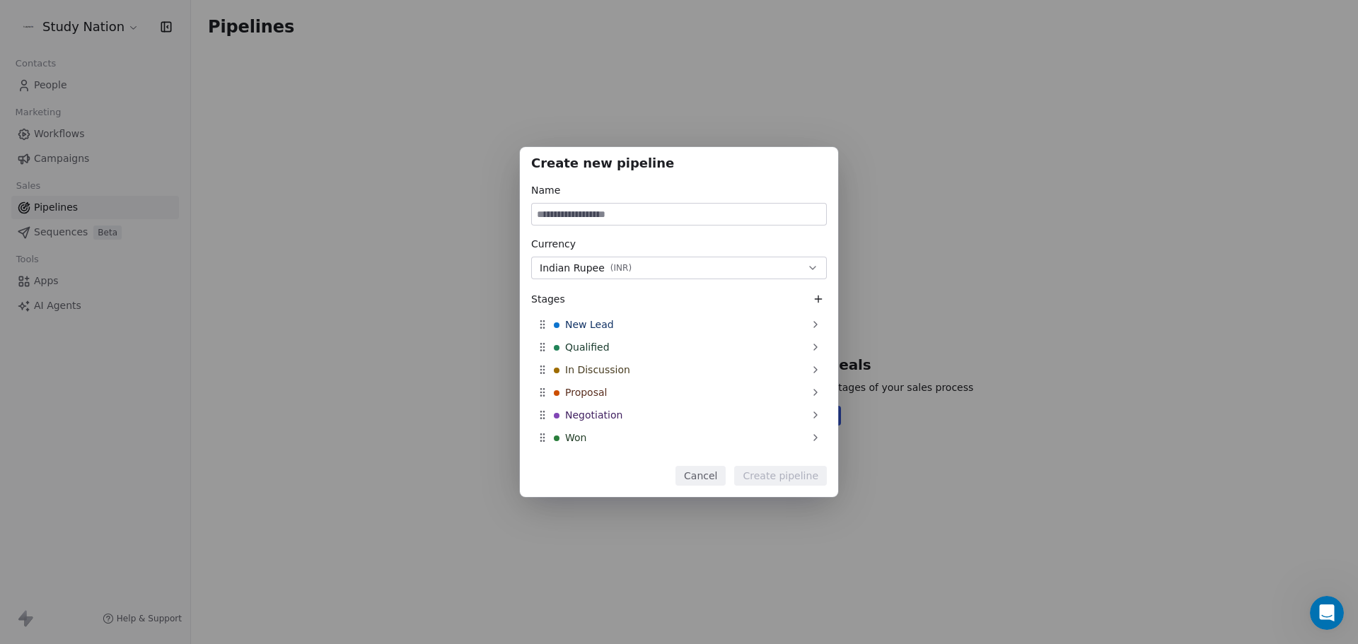
click at [605, 209] on input at bounding box center [679, 214] width 294 height 21
type input "**********"
click at [777, 481] on button "Create pipeline" at bounding box center [780, 476] width 93 height 20
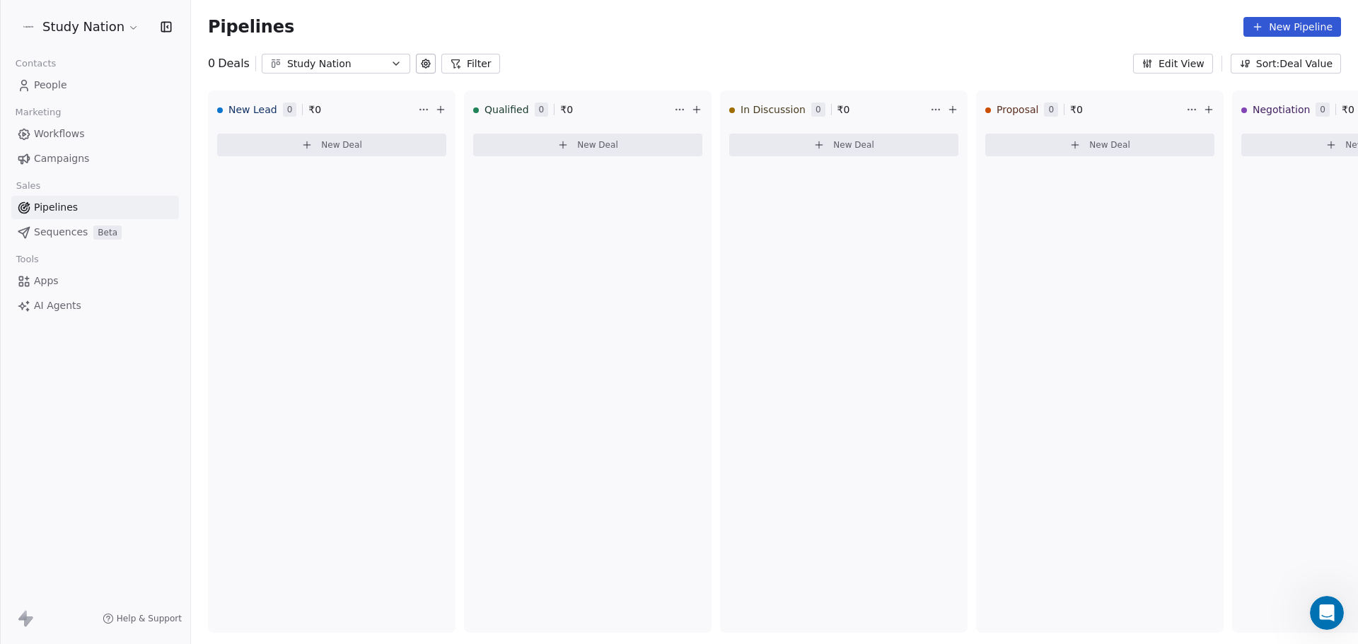
click at [60, 163] on span "Campaigns" at bounding box center [61, 158] width 55 height 15
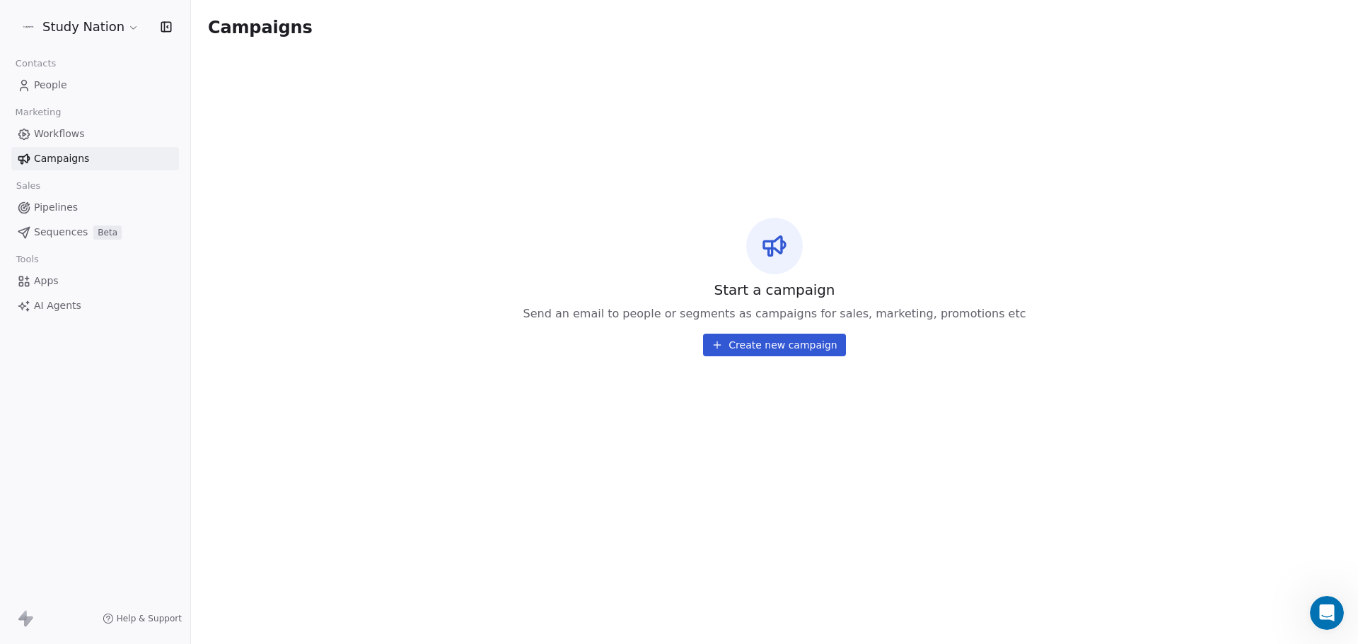
click at [52, 129] on span "Workflows" at bounding box center [59, 134] width 51 height 15
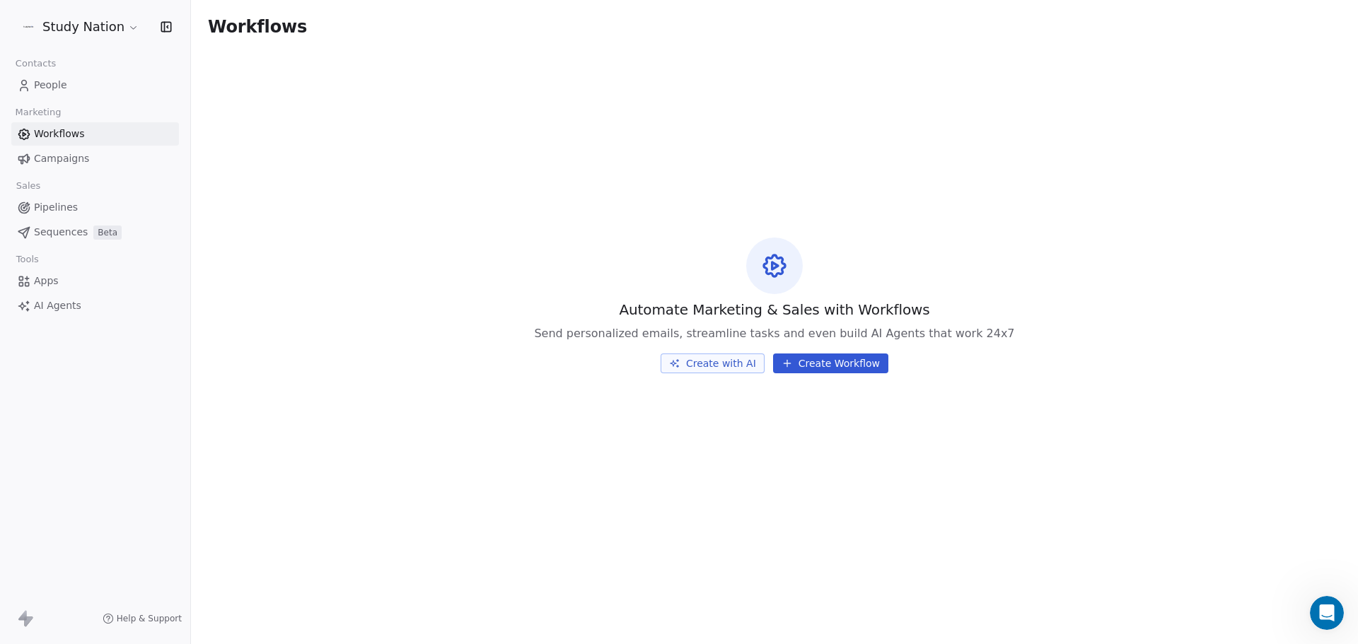
click at [36, 89] on span "People" at bounding box center [50, 85] width 33 height 15
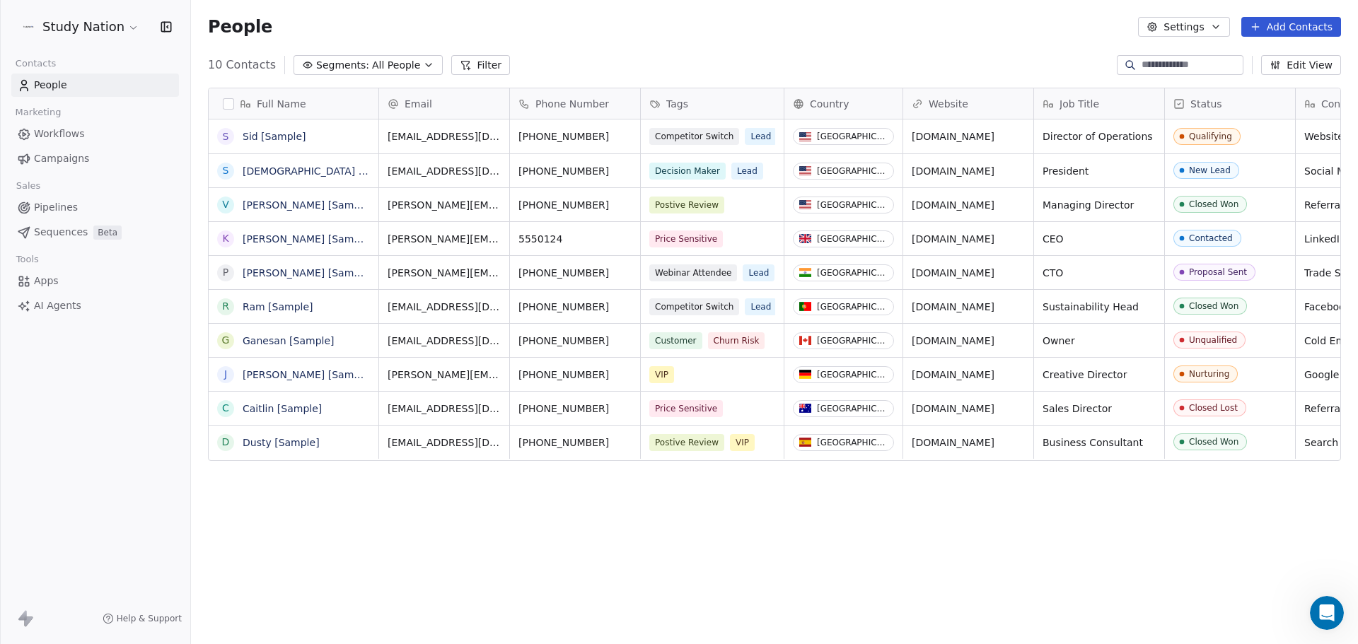
scroll to position [556, 1157]
click at [1203, 24] on button "Settings" at bounding box center [1183, 27] width 91 height 20
click at [996, 24] on html "Study Nation Contacts People Marketing Workflows Campaigns Sales Pipelines Sequ…" at bounding box center [679, 322] width 1358 height 644
click at [1292, 27] on button "Add Contacts" at bounding box center [1291, 27] width 100 height 20
drag, startPoint x: 1017, startPoint y: 30, endPoint x: 1035, endPoint y: 28, distance: 17.7
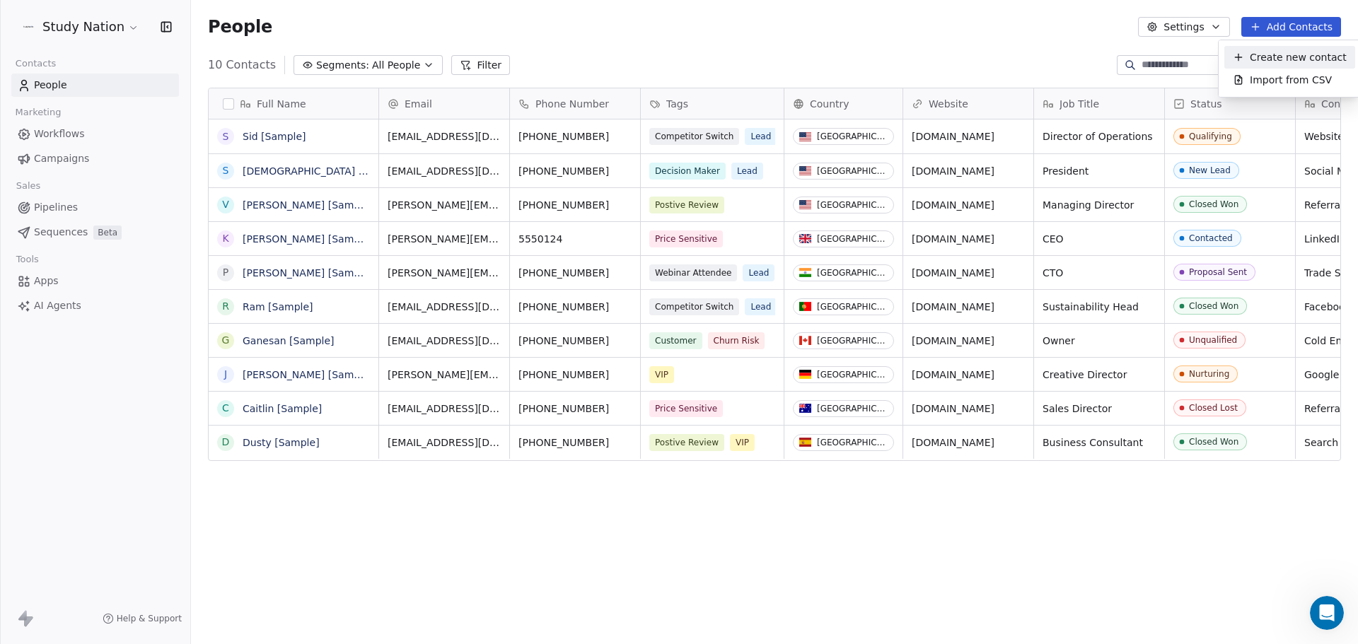
click at [1016, 30] on html "Study Nation Contacts People Marketing Workflows Campaigns Sales Pipelines Sequ…" at bounding box center [679, 322] width 1358 height 644
click at [1321, 66] on button "Edit View" at bounding box center [1301, 65] width 80 height 20
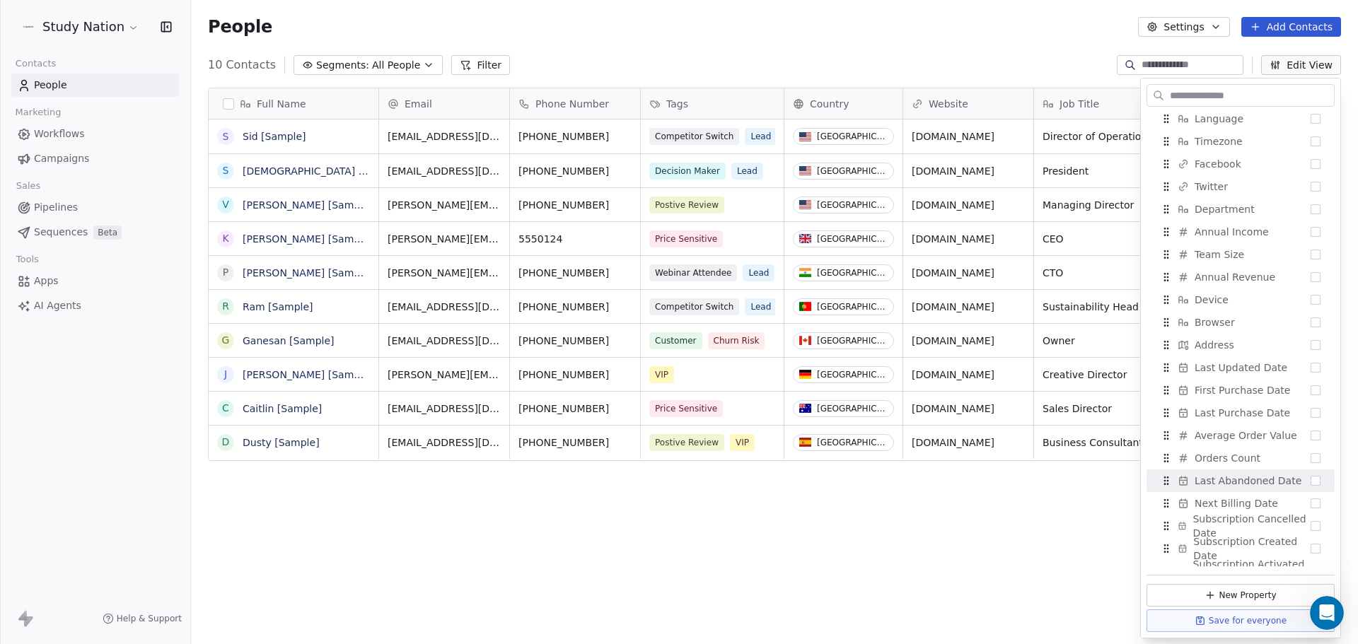
scroll to position [678, 0]
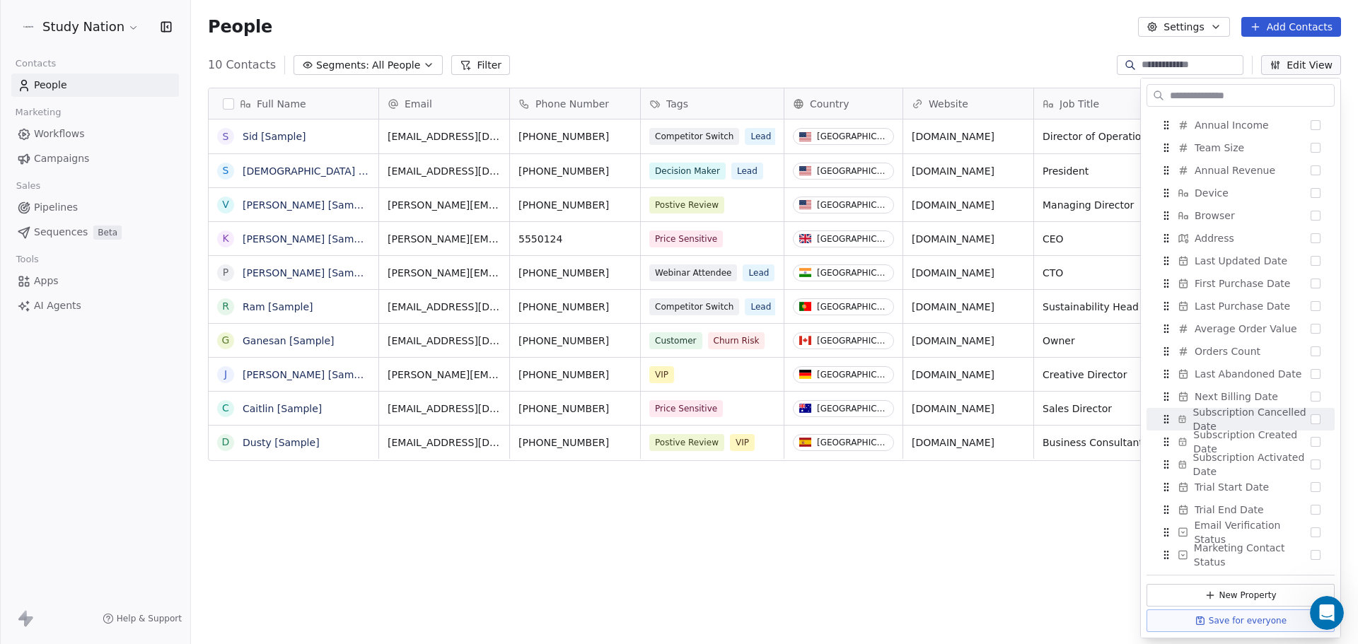
click at [1058, 531] on div "Full Name S [PERSON_NAME] [Sample] S [PERSON_NAME] [Sample] V [PERSON_NAME] [Sa…" at bounding box center [774, 359] width 1167 height 567
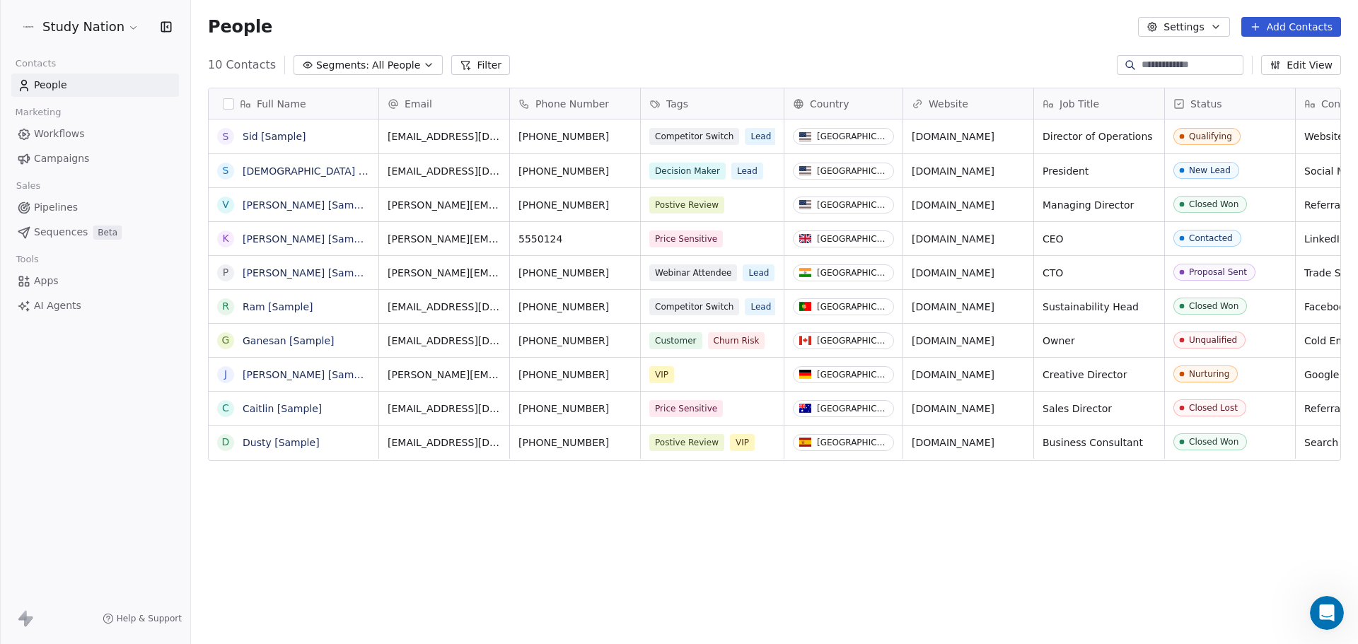
click at [29, 618] on icon at bounding box center [29, 622] width 8 height 10
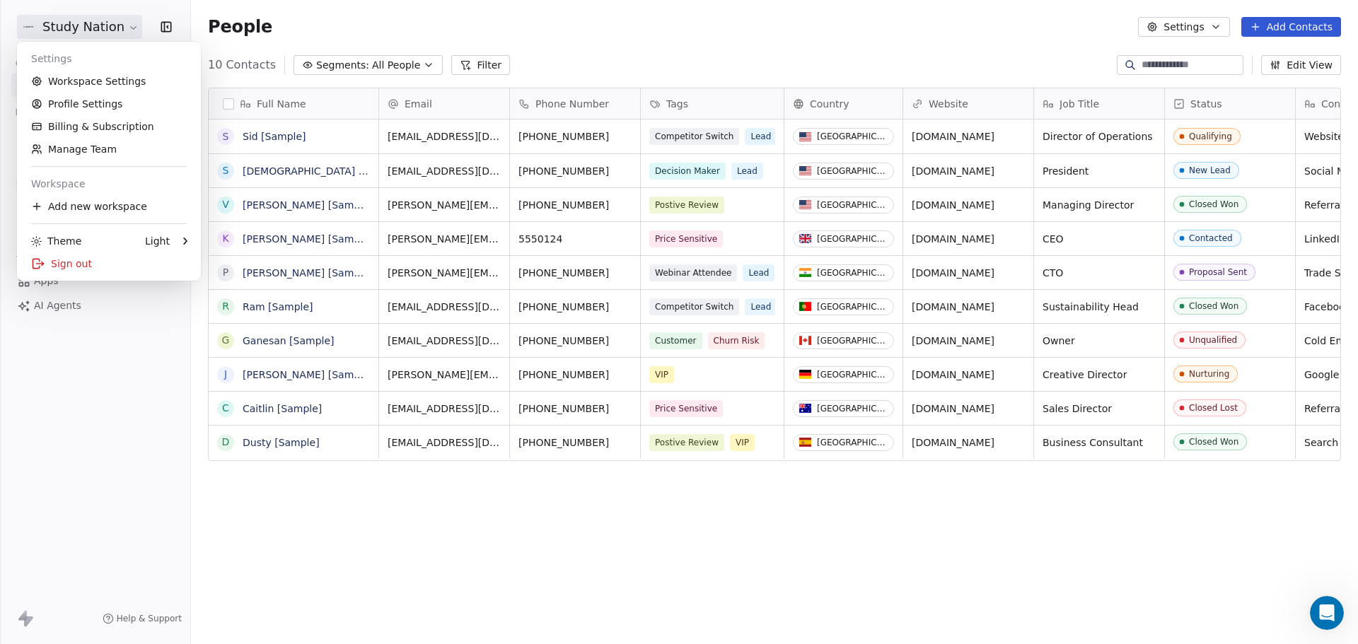
click at [124, 21] on html "Study Nation Contacts People Marketing Workflows Campaigns Sales Pipelines Sequ…" at bounding box center [679, 322] width 1358 height 644
click at [98, 125] on link "Billing & Subscription" at bounding box center [109, 126] width 173 height 23
